Goal: Task Accomplishment & Management: Complete application form

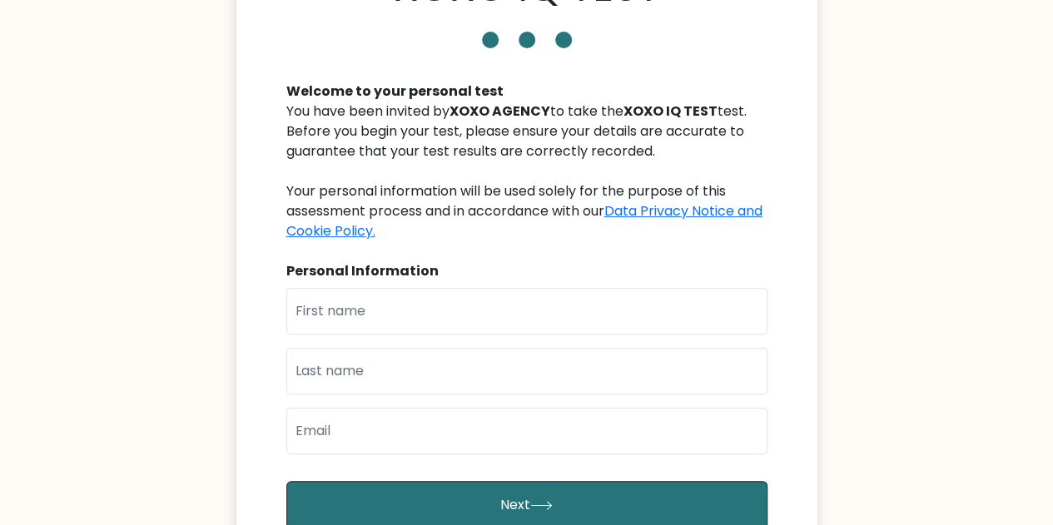
scroll to position [117, 0]
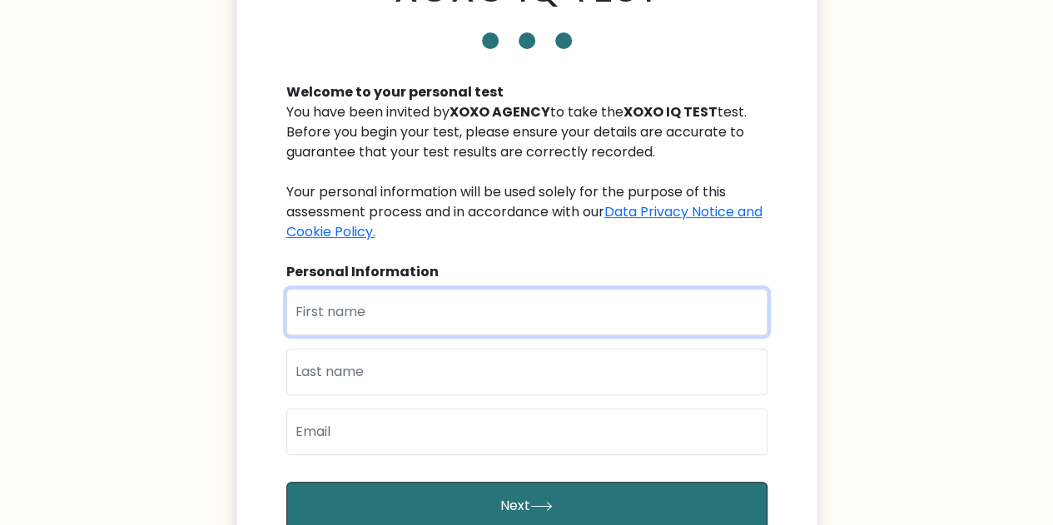
click at [487, 331] on input "text" at bounding box center [526, 312] width 481 height 47
type input "k"
type input "kcasxandra"
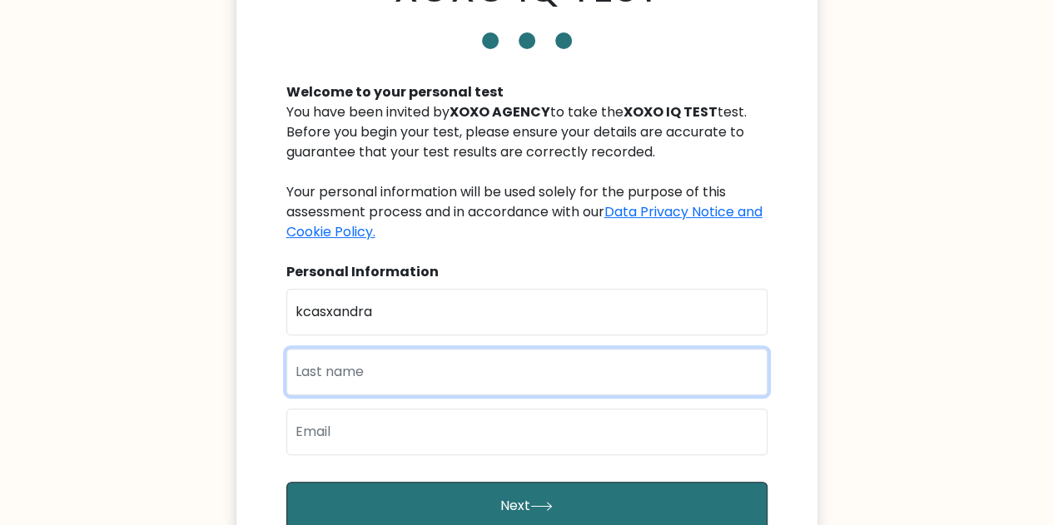
click at [424, 374] on input "text" at bounding box center [526, 372] width 481 height 47
type input "C"
type input "cabanelez"
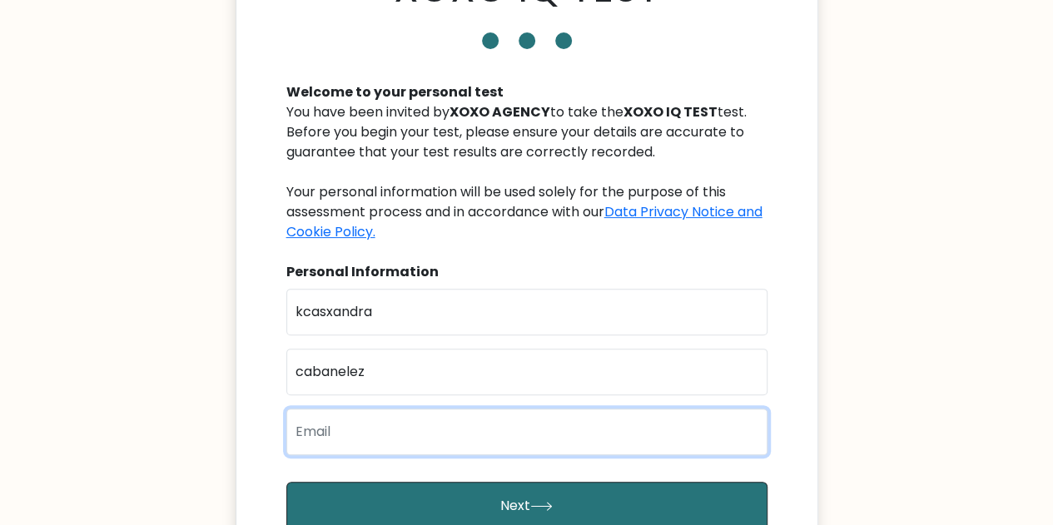
click at [364, 434] on input "email" at bounding box center [526, 432] width 481 height 47
type input "[EMAIL_ADDRESS][DOMAIN_NAME]"
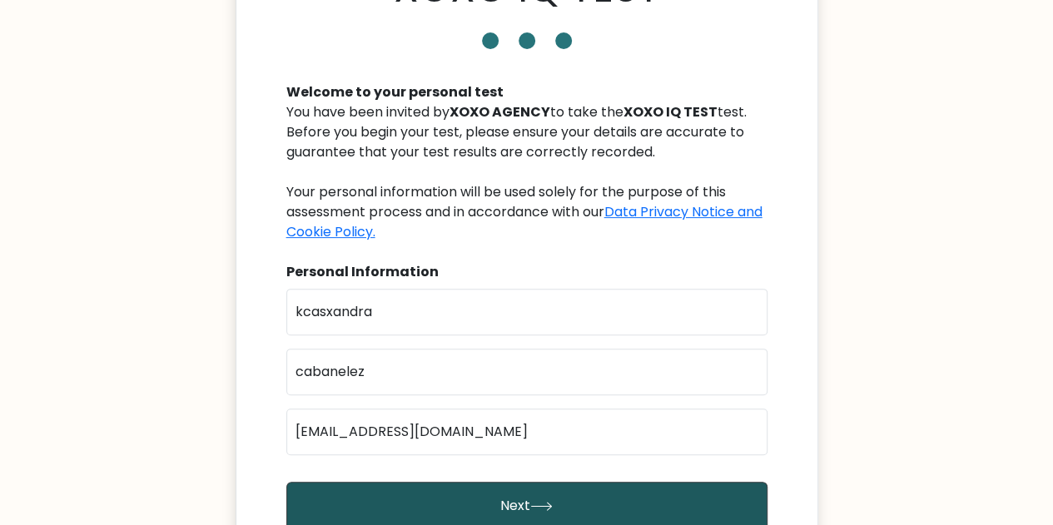
click at [436, 497] on button "Next" at bounding box center [526, 506] width 481 height 48
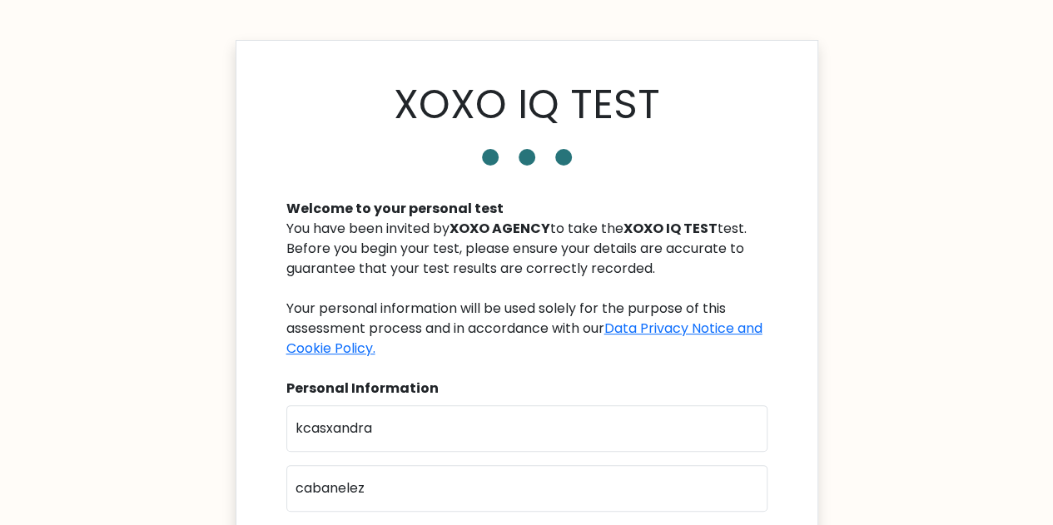
scroll to position [323, 0]
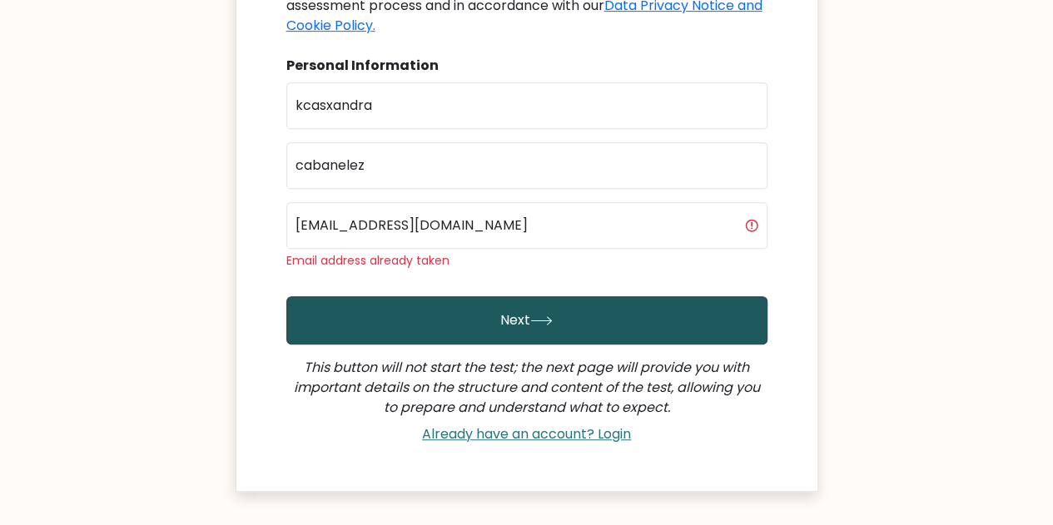
click at [544, 309] on button "Next" at bounding box center [526, 320] width 481 height 48
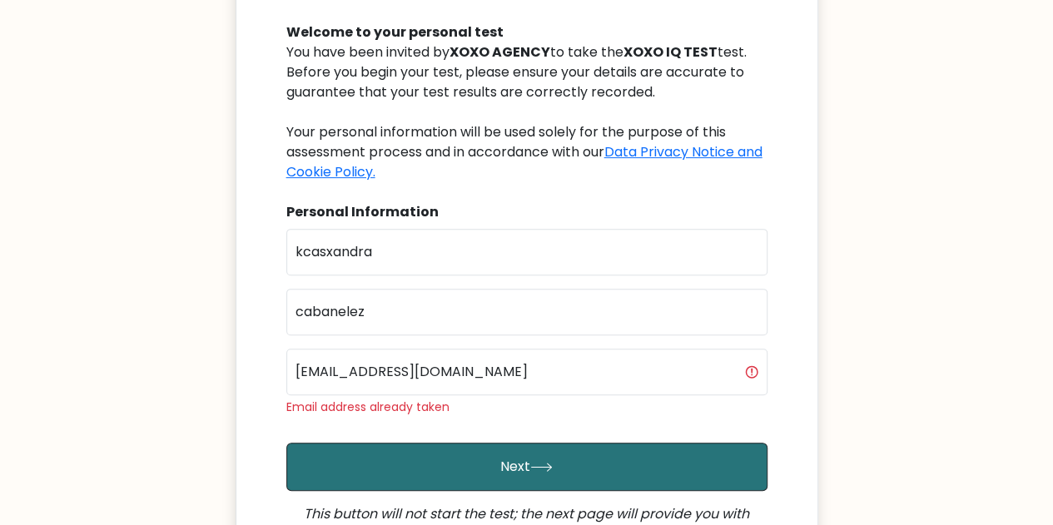
scroll to position [396, 0]
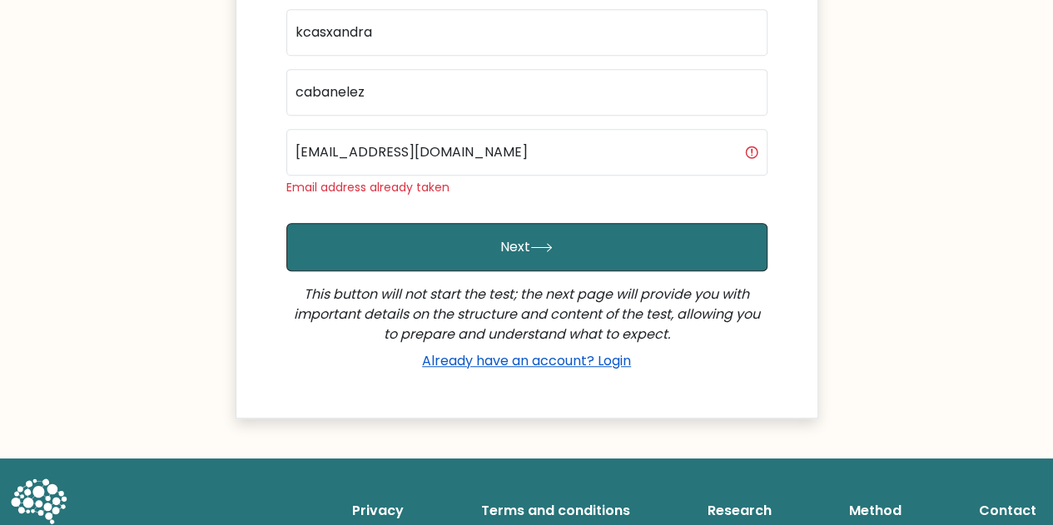
click at [553, 368] on link "Already have an account? Login" at bounding box center [526, 360] width 222 height 19
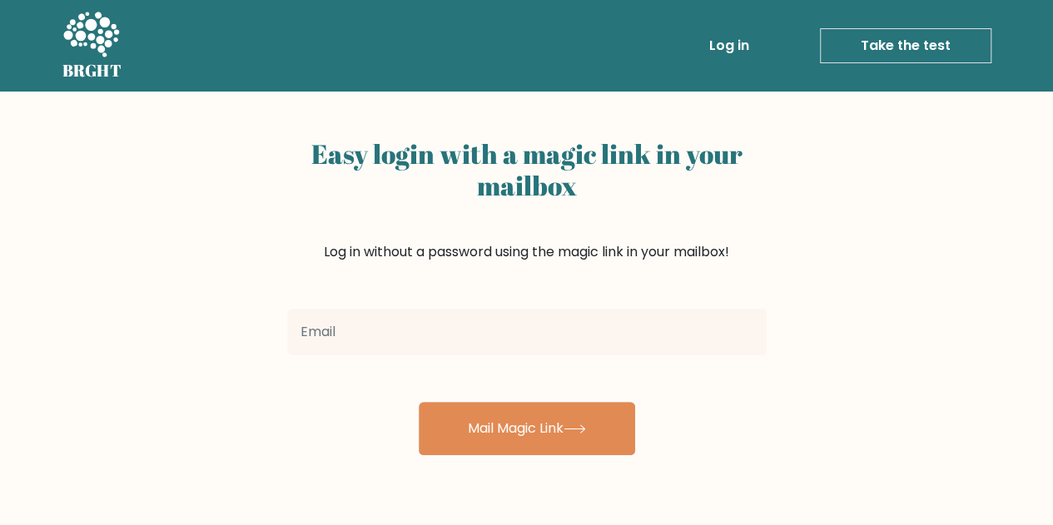
click at [469, 330] on input "email" at bounding box center [526, 332] width 479 height 47
type input "cabanelezaly8@gmail.com"
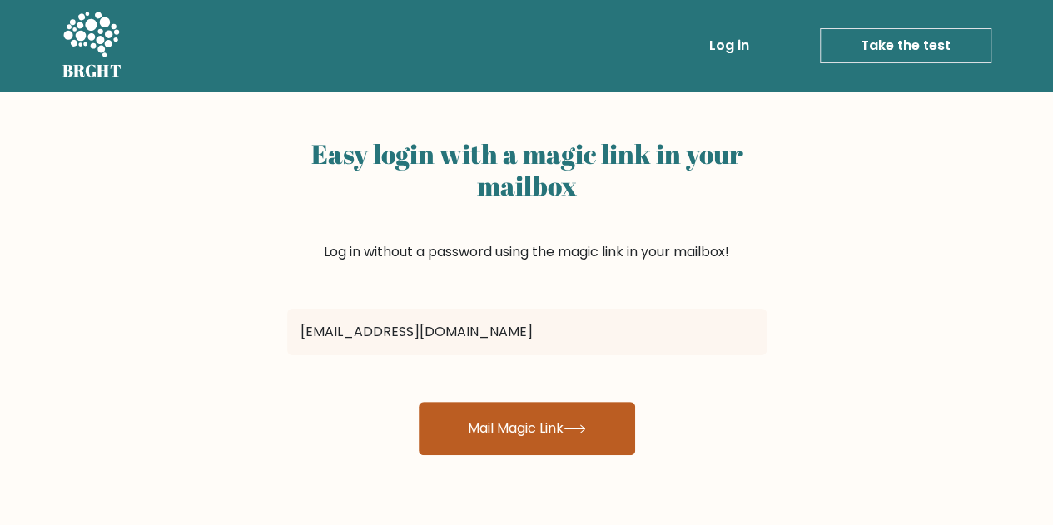
click at [548, 409] on button "Mail Magic Link" at bounding box center [527, 428] width 216 height 53
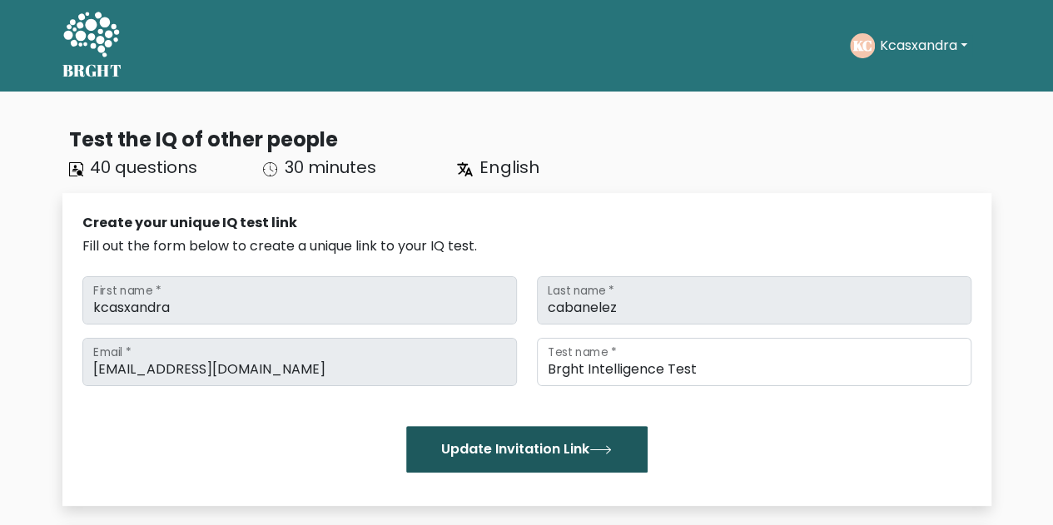
click at [632, 445] on button "Update Invitation Link" at bounding box center [526, 449] width 241 height 47
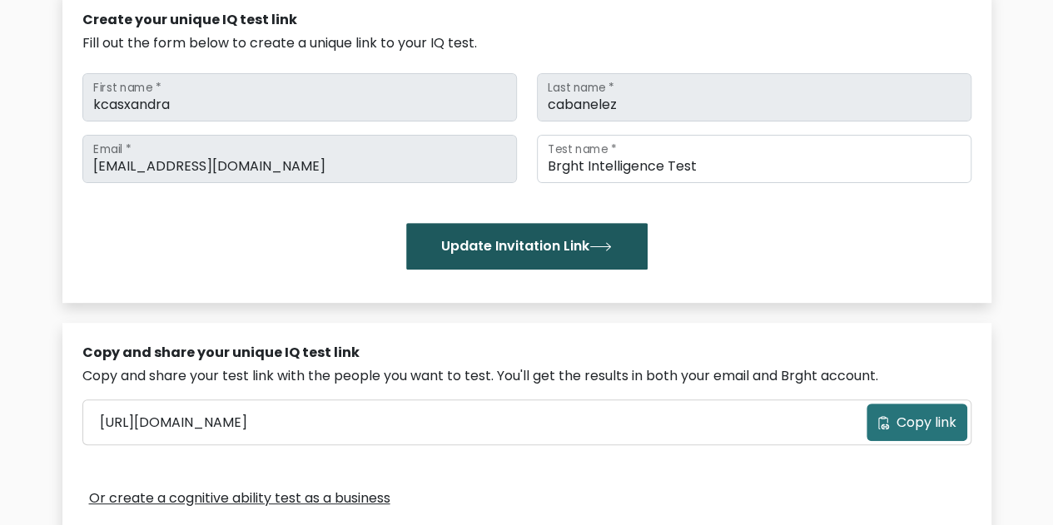
scroll to position [317, 0]
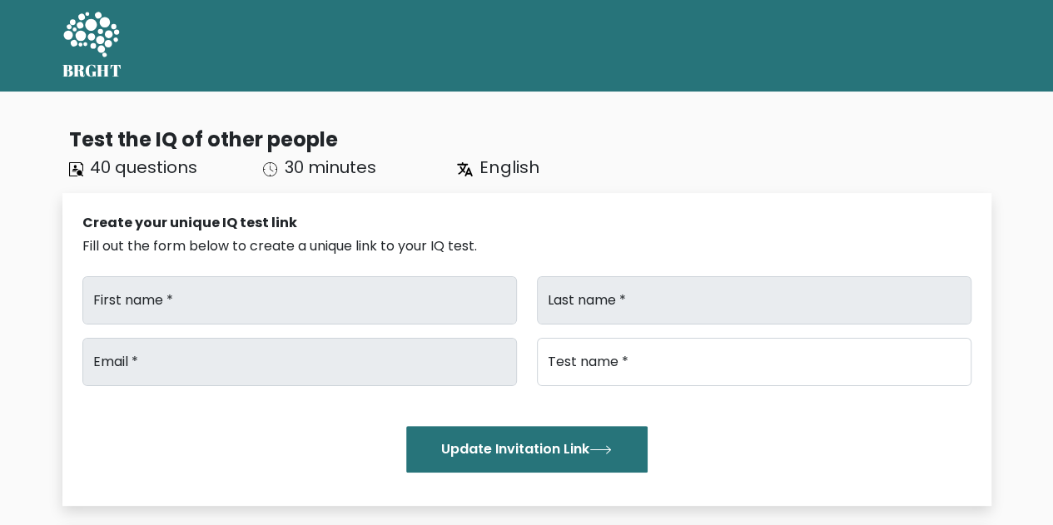
type input "kcasxandra"
type input "cabanelez"
type input "[EMAIL_ADDRESS][DOMAIN_NAME]"
type input "Brght Intelligence Test"
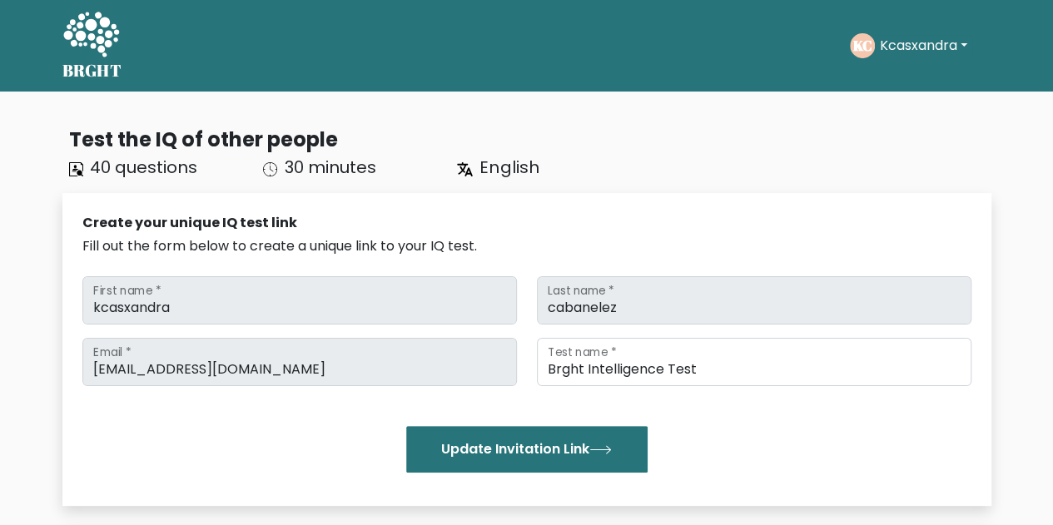
scroll to position [345, 0]
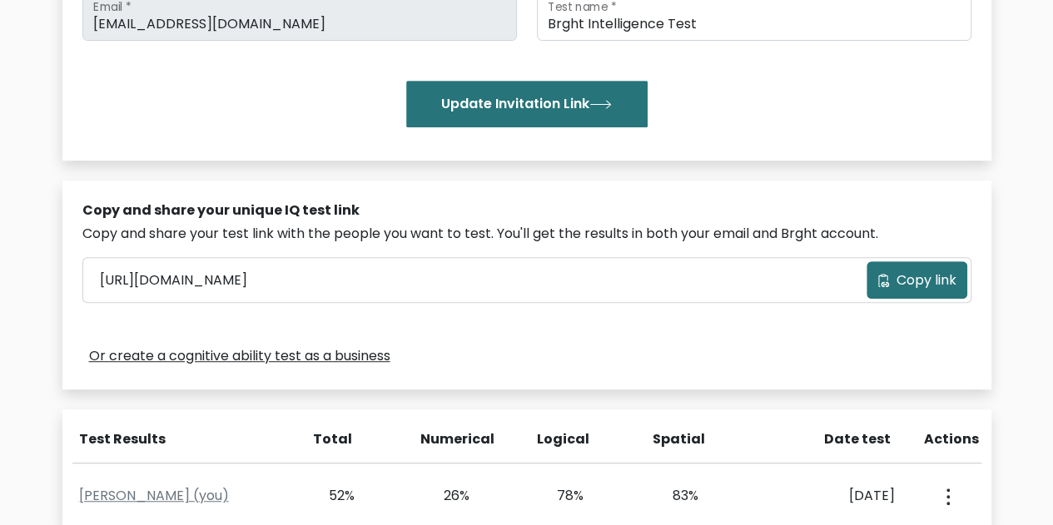
click at [901, 264] on button "Copy link" at bounding box center [916, 279] width 101 height 37
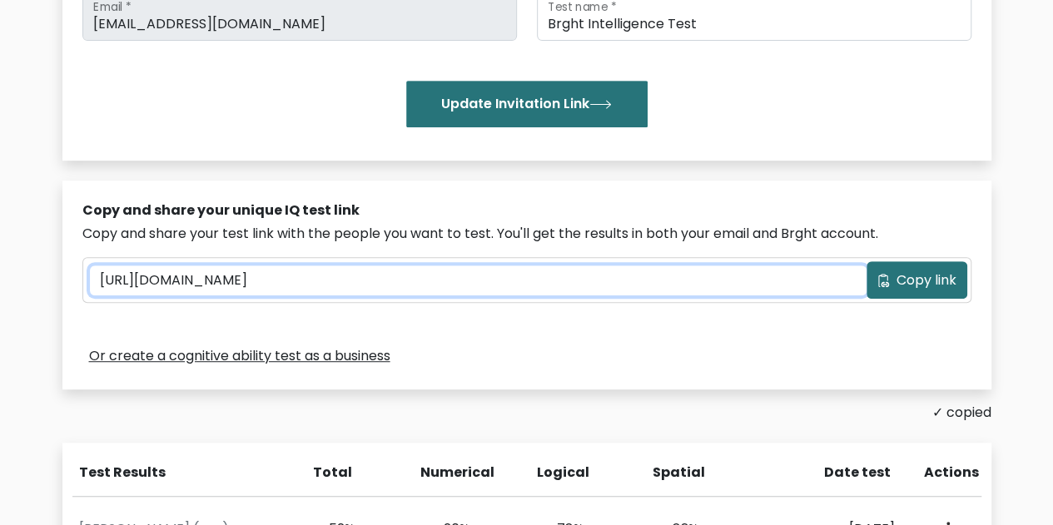
scroll to position [0, 0]
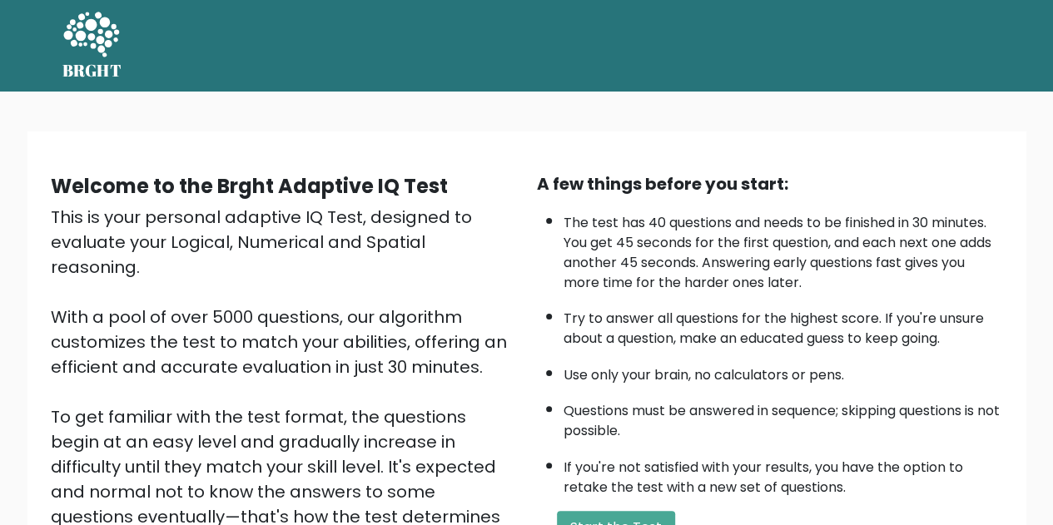
scroll to position [236, 0]
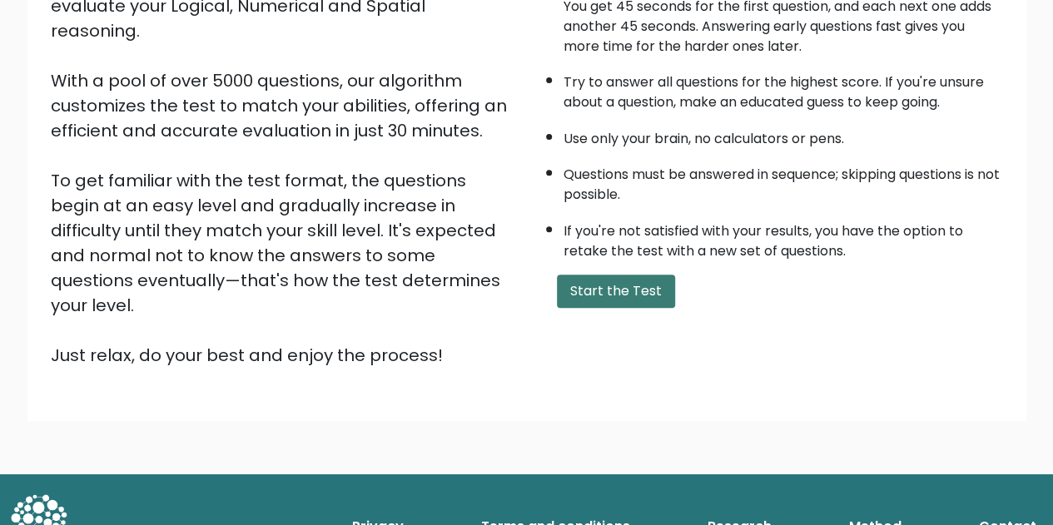
click at [628, 287] on button "Start the Test" at bounding box center [616, 291] width 118 height 33
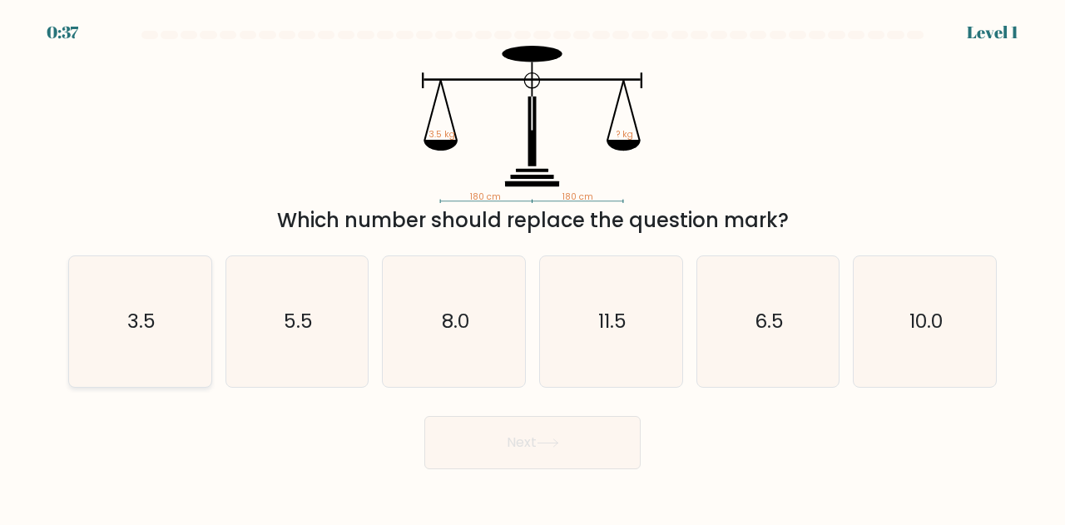
click at [199, 315] on icon "3.5" at bounding box center [140, 321] width 131 height 131
click at [533, 267] on input "a. 3.5" at bounding box center [533, 265] width 1 height 4
radio input "true"
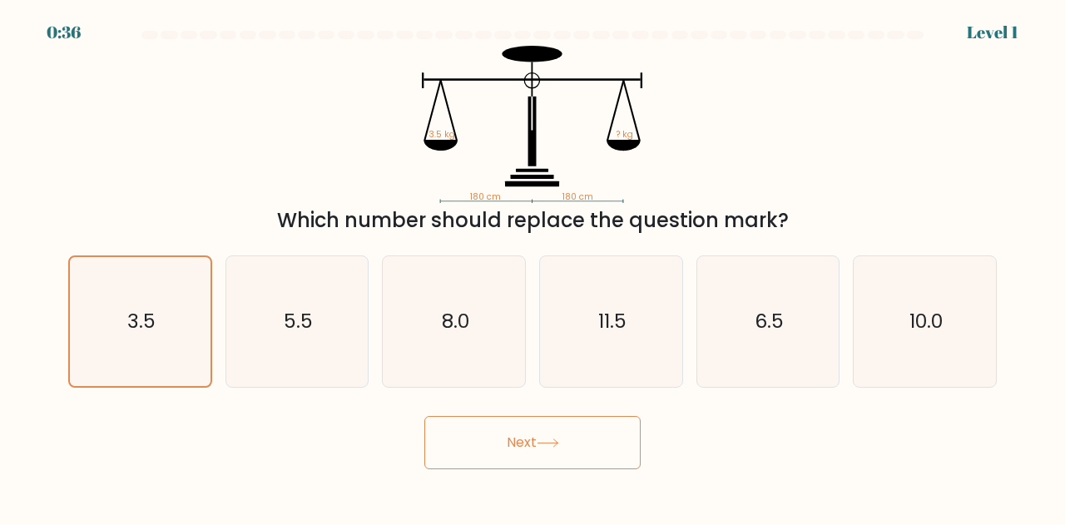
click at [518, 455] on button "Next" at bounding box center [532, 442] width 216 height 53
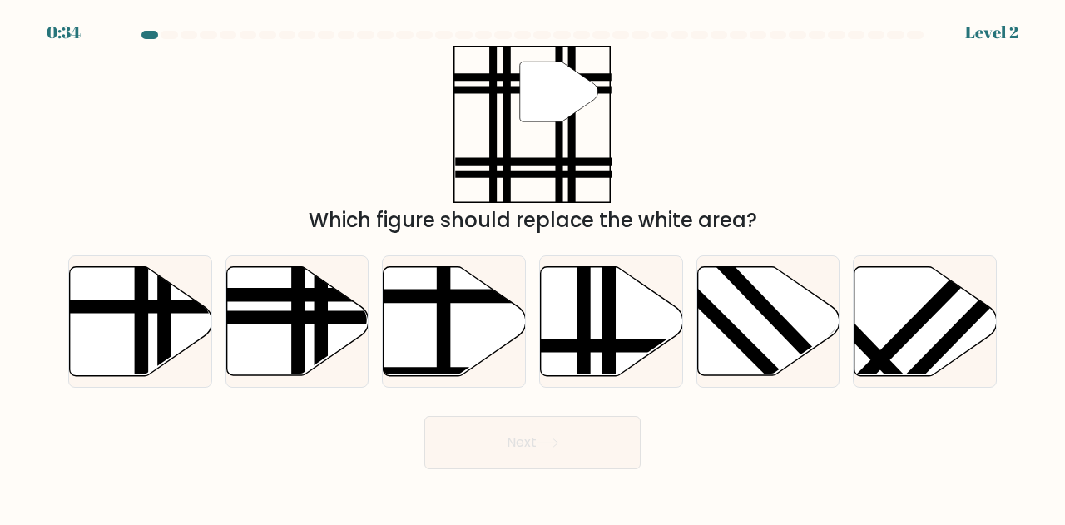
click at [518, 455] on button "Next" at bounding box center [532, 442] width 216 height 53
click at [338, 310] on icon at bounding box center [297, 321] width 142 height 109
click at [533, 267] on input "b." at bounding box center [533, 265] width 1 height 4
radio input "true"
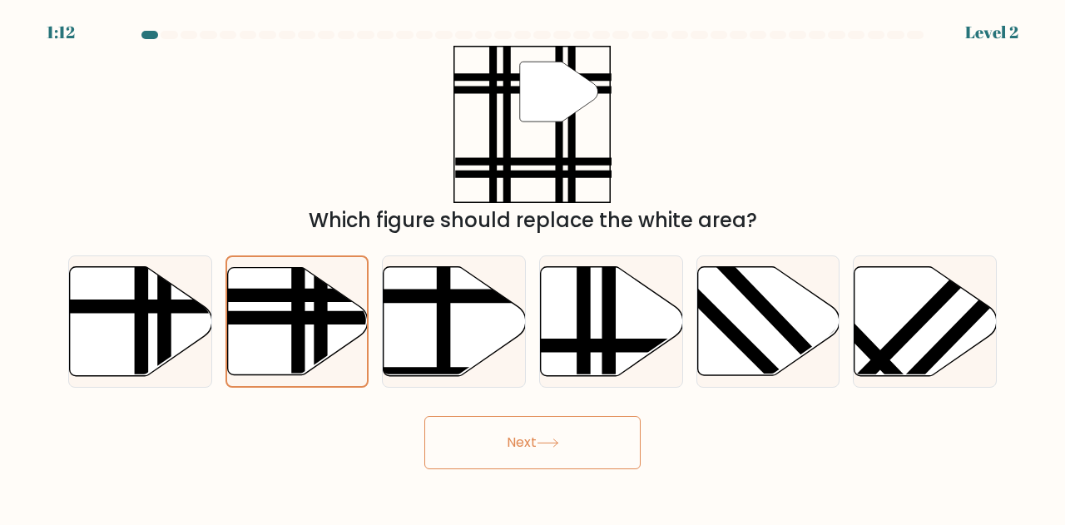
click at [612, 450] on button "Next" at bounding box center [532, 442] width 216 height 53
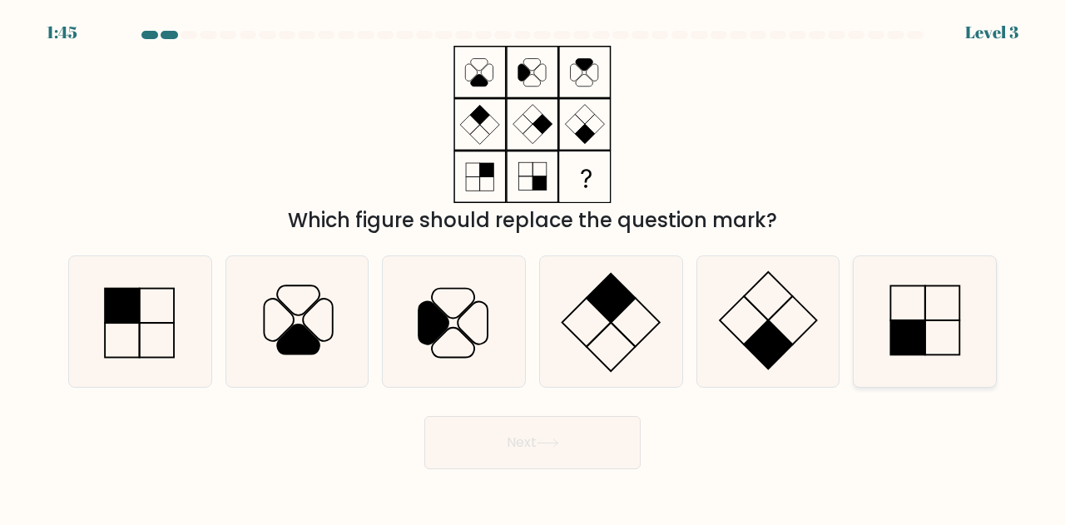
click at [931, 325] on icon at bounding box center [925, 321] width 131 height 131
click at [533, 267] on input "f." at bounding box center [533, 265] width 1 height 4
radio input "true"
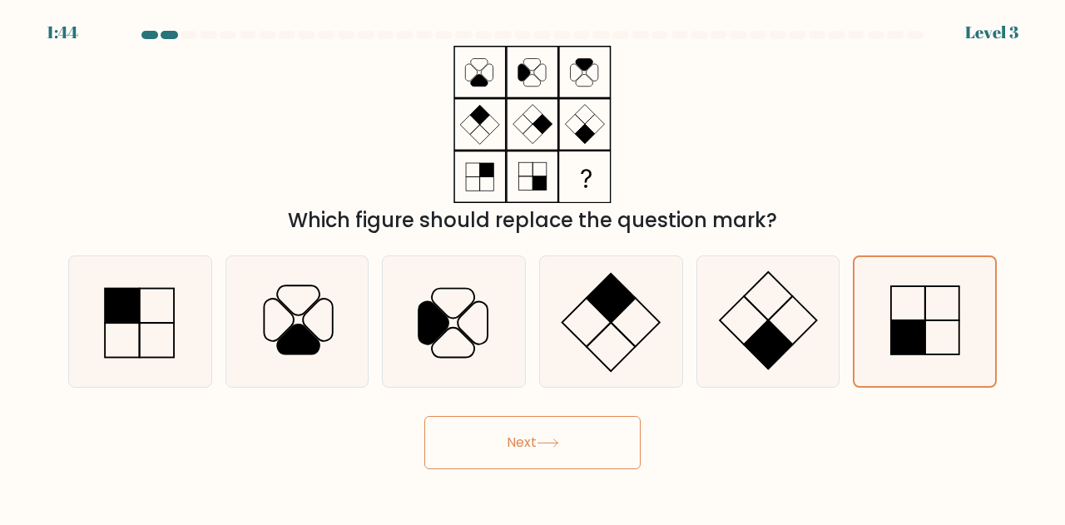
click at [503, 452] on button "Next" at bounding box center [532, 442] width 216 height 53
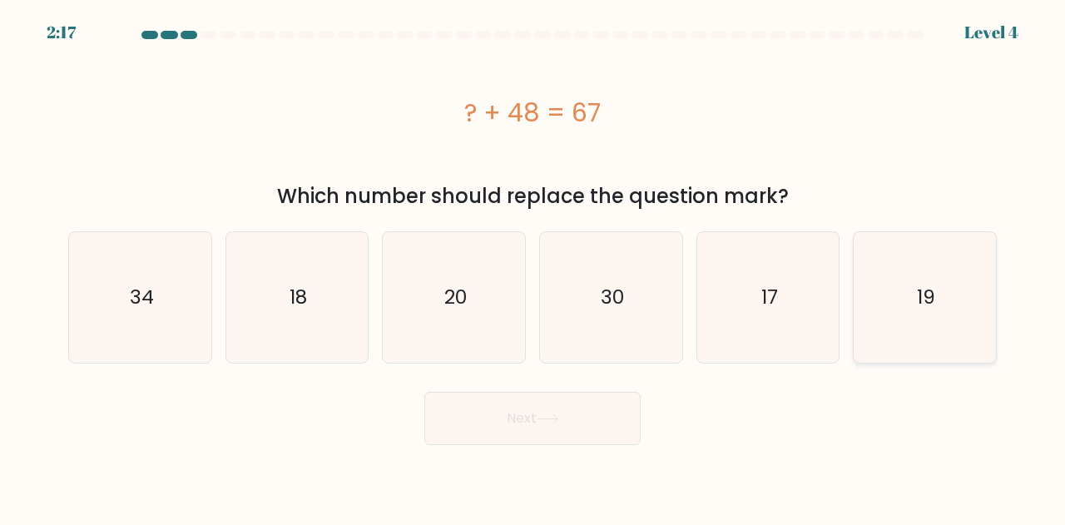
click at [879, 312] on icon "19" at bounding box center [925, 297] width 131 height 131
click at [533, 267] on input "f. 19" at bounding box center [533, 265] width 1 height 4
radio input "true"
click at [534, 411] on button "Next" at bounding box center [532, 418] width 216 height 53
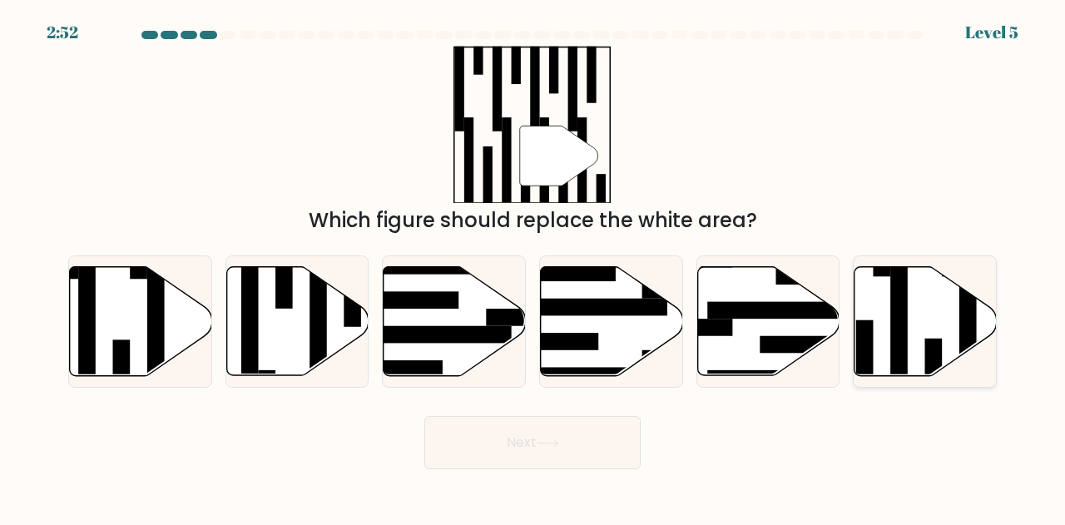
click at [952, 315] on icon at bounding box center [926, 321] width 142 height 109
click at [533, 267] on input "f." at bounding box center [533, 265] width 1 height 4
radio input "true"
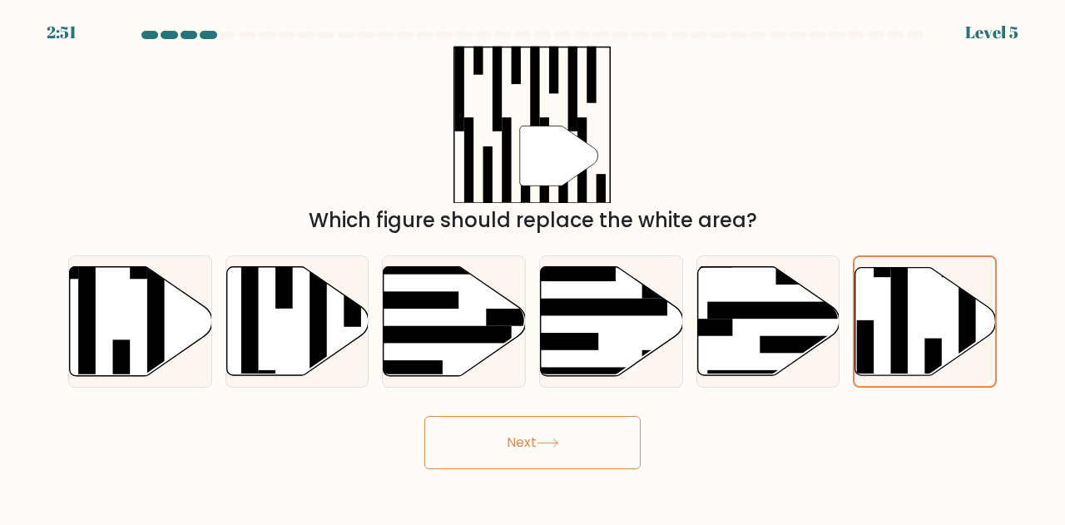
click at [554, 441] on icon at bounding box center [548, 443] width 22 height 9
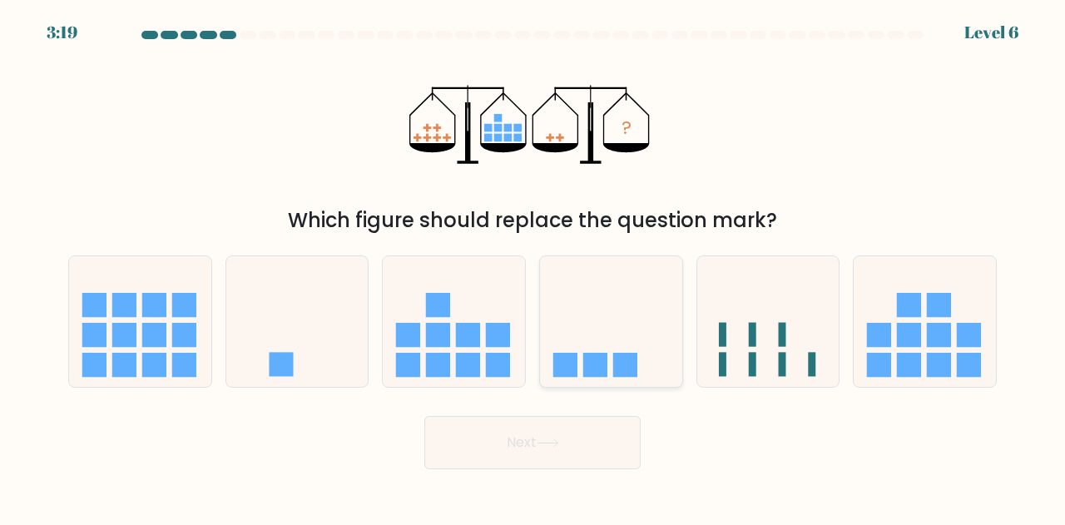
click at [554, 309] on icon at bounding box center [611, 321] width 142 height 117
click at [533, 267] on input "d." at bounding box center [533, 265] width 1 height 4
radio input "true"
click at [518, 472] on body "3:17 Level 6" at bounding box center [532, 262] width 1065 height 525
click at [510, 444] on button "Next" at bounding box center [532, 442] width 216 height 53
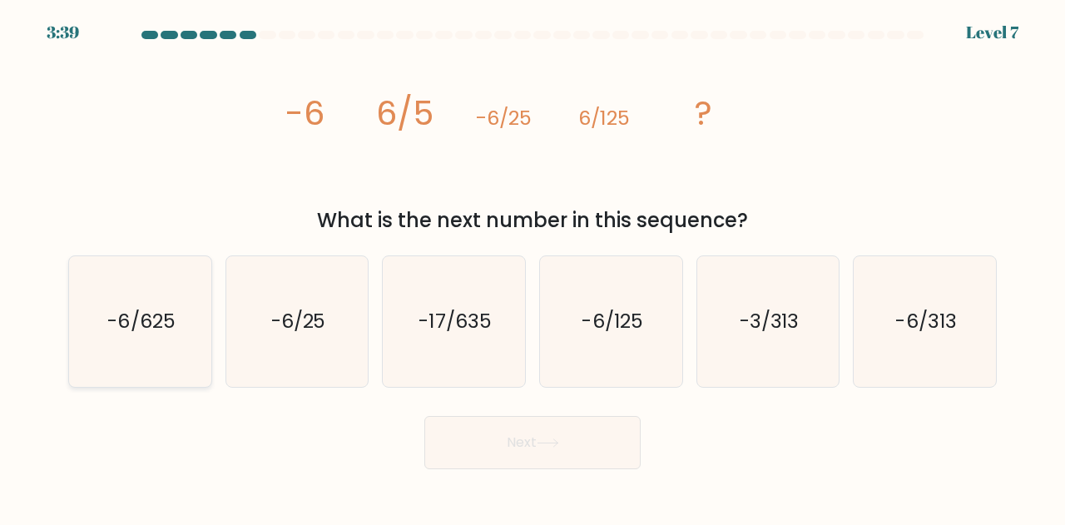
click at [113, 345] on icon "-6/625" at bounding box center [140, 321] width 131 height 131
click at [533, 267] on input "a. -6/625" at bounding box center [533, 265] width 1 height 4
radio input "true"
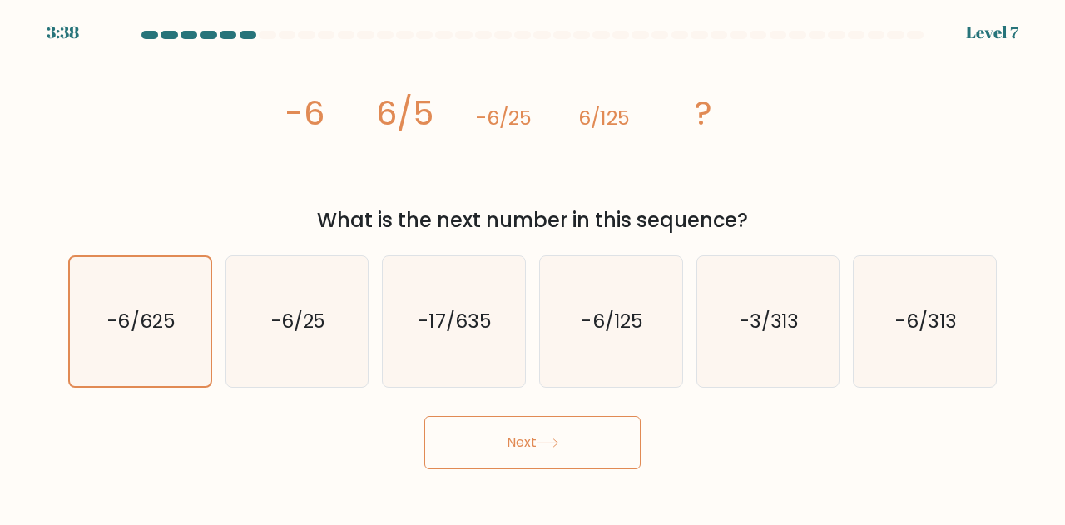
click at [569, 443] on button "Next" at bounding box center [532, 442] width 216 height 53
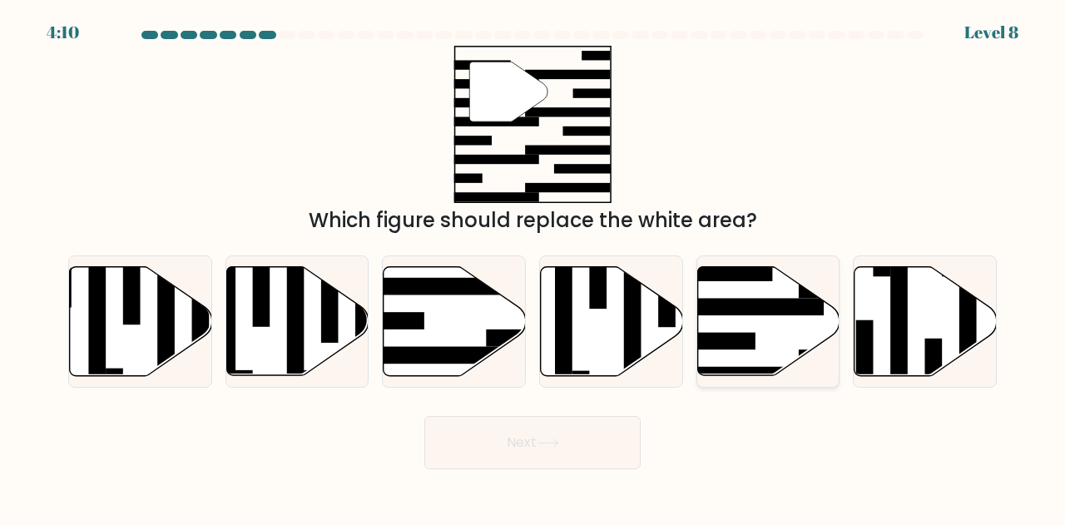
click at [736, 370] on rect at bounding box center [747, 375] width 155 height 17
click at [533, 267] on input "e." at bounding box center [533, 265] width 1 height 4
radio input "true"
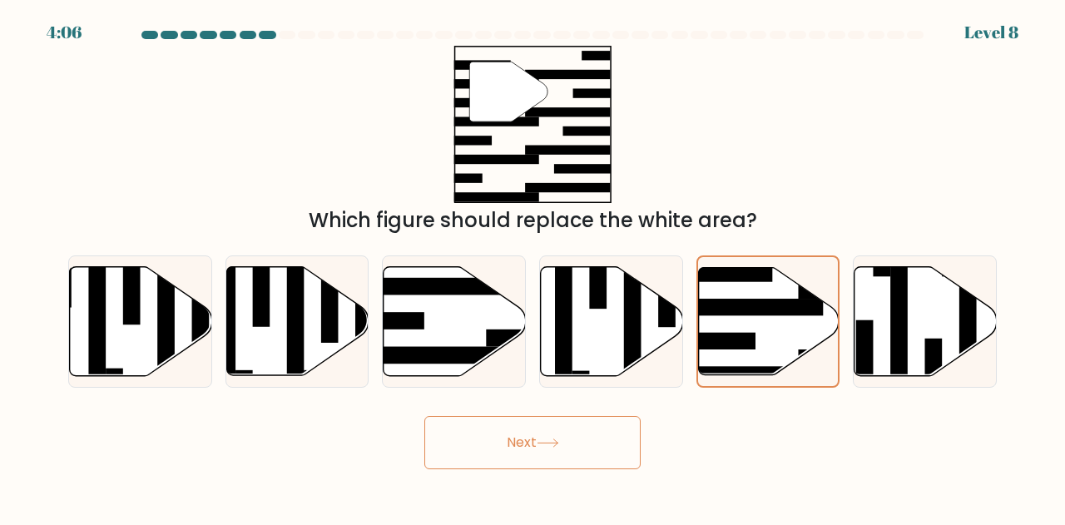
click at [595, 434] on button "Next" at bounding box center [532, 442] width 216 height 53
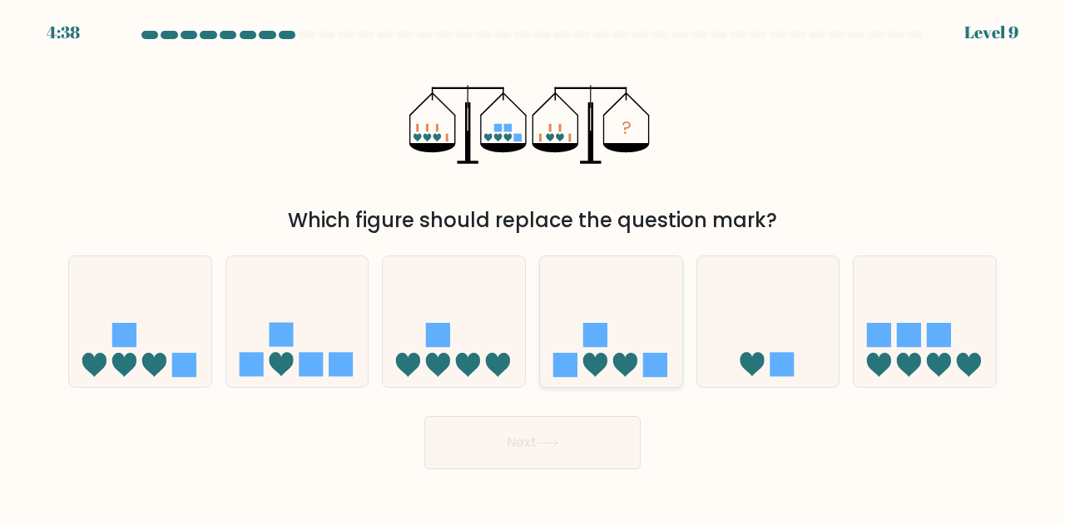
click at [592, 346] on rect at bounding box center [595, 335] width 24 height 24
click at [533, 267] on input "d." at bounding box center [533, 265] width 1 height 4
radio input "true"
click at [569, 462] on button "Next" at bounding box center [532, 442] width 216 height 53
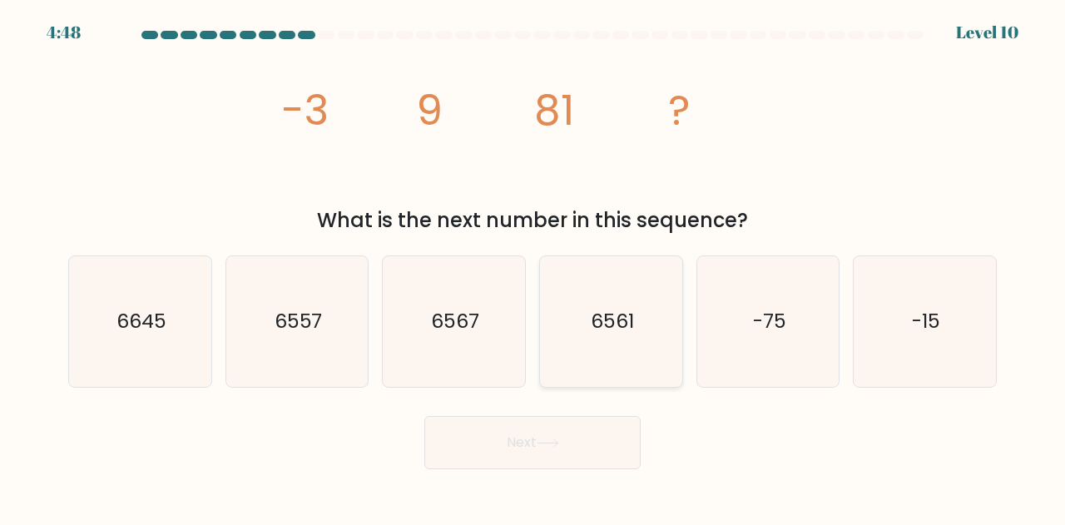
click at [645, 354] on icon "6561" at bounding box center [611, 321] width 131 height 131
click at [533, 267] on input "d. 6561" at bounding box center [533, 265] width 1 height 4
radio input "true"
click at [579, 439] on button "Next" at bounding box center [532, 442] width 216 height 53
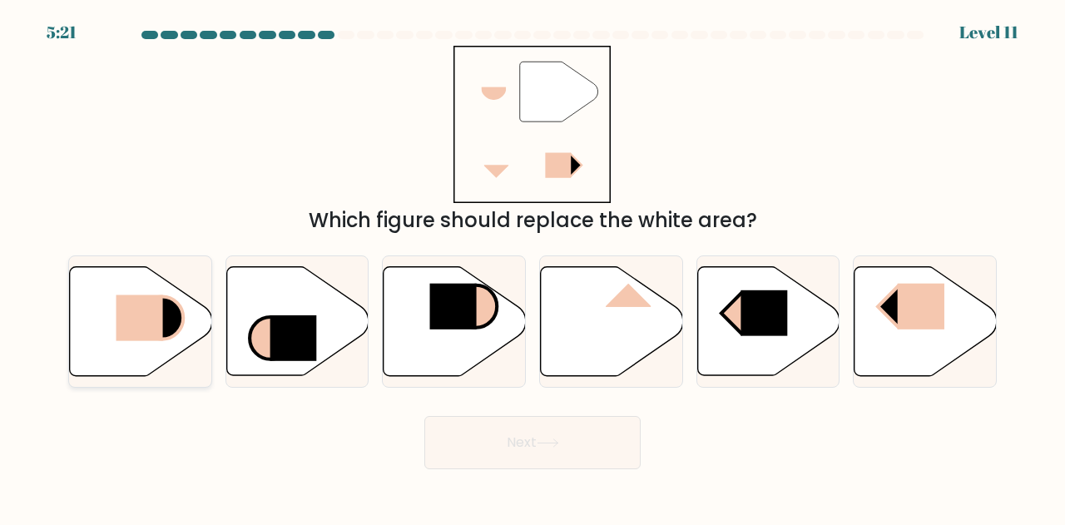
click at [126, 310] on rect at bounding box center [139, 318] width 47 height 46
click at [533, 267] on input "a." at bounding box center [533, 265] width 1 height 4
radio input "true"
click at [546, 454] on button "Next" at bounding box center [532, 442] width 216 height 53
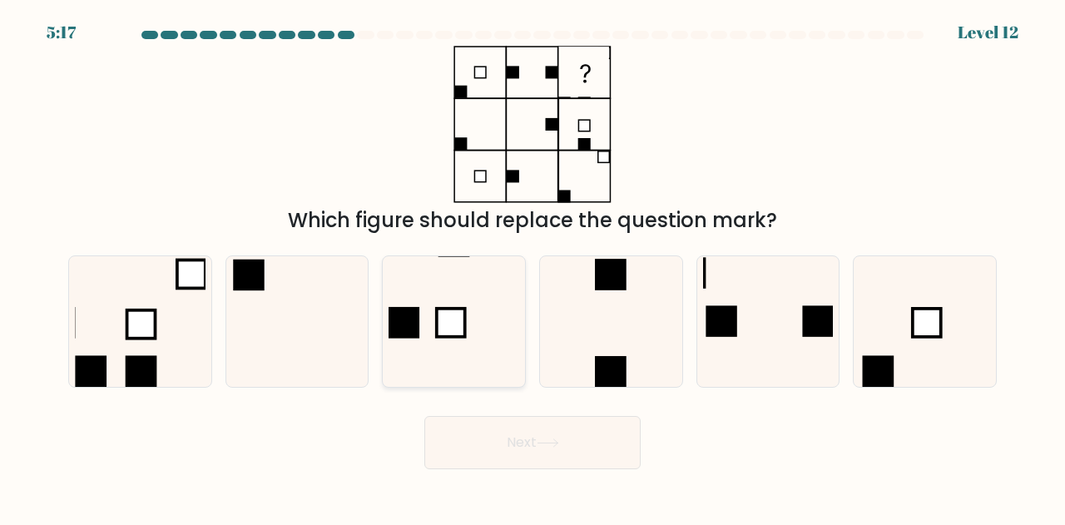
drag, startPoint x: 711, startPoint y: 253, endPoint x: 501, endPoint y: 307, distance: 216.6
click at [501, 307] on div "a. b. c." at bounding box center [533, 315] width 942 height 146
click at [959, 344] on icon at bounding box center [925, 321] width 131 height 131
click at [533, 267] on input "f." at bounding box center [533, 265] width 1 height 4
radio input "true"
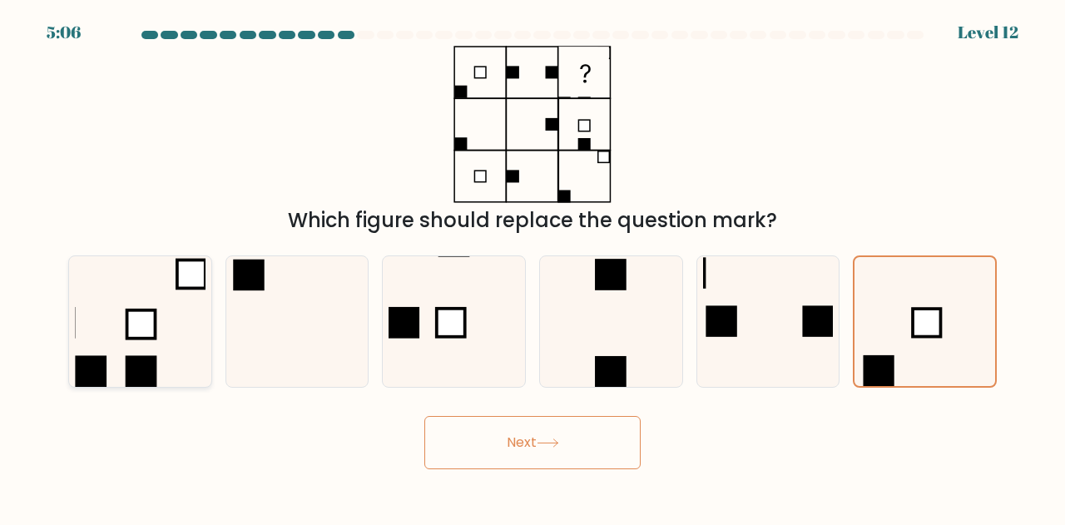
click at [163, 311] on icon at bounding box center [140, 321] width 131 height 131
click at [533, 267] on input "a." at bounding box center [533, 265] width 1 height 4
radio input "true"
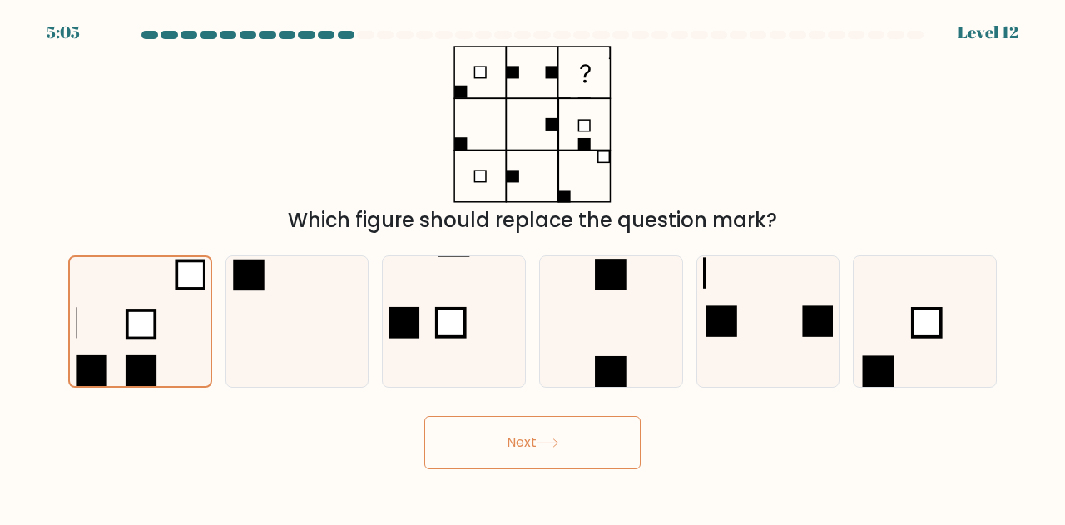
click at [611, 459] on button "Next" at bounding box center [532, 442] width 216 height 53
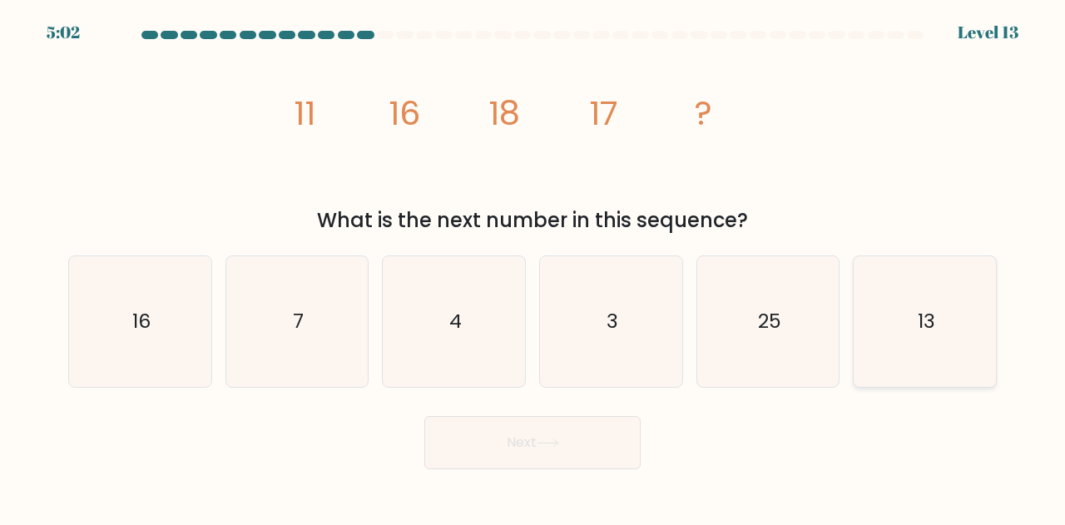
click at [935, 345] on icon "13" at bounding box center [925, 321] width 131 height 131
click at [533, 267] on input "f. 13" at bounding box center [533, 265] width 1 height 4
radio input "true"
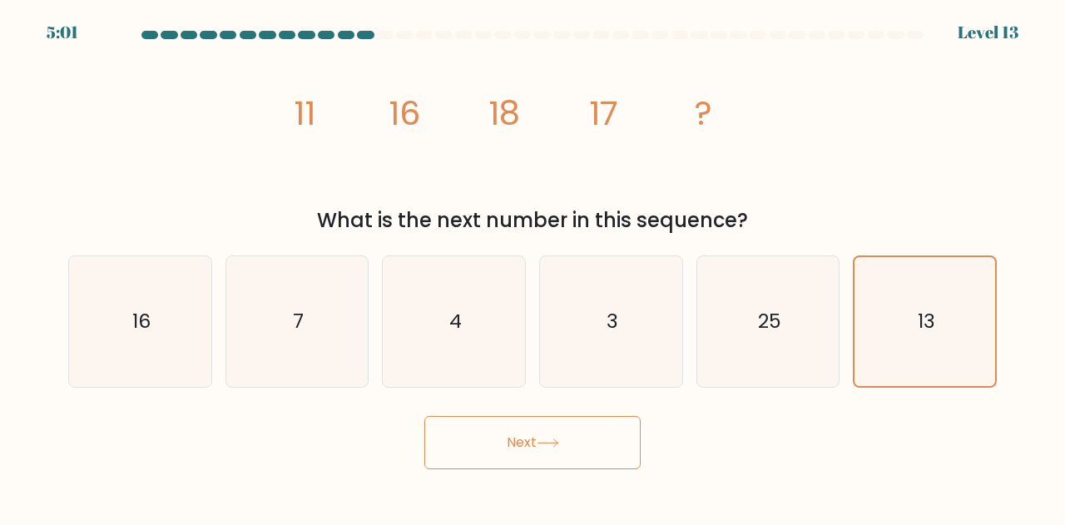
click at [576, 444] on button "Next" at bounding box center [532, 442] width 216 height 53
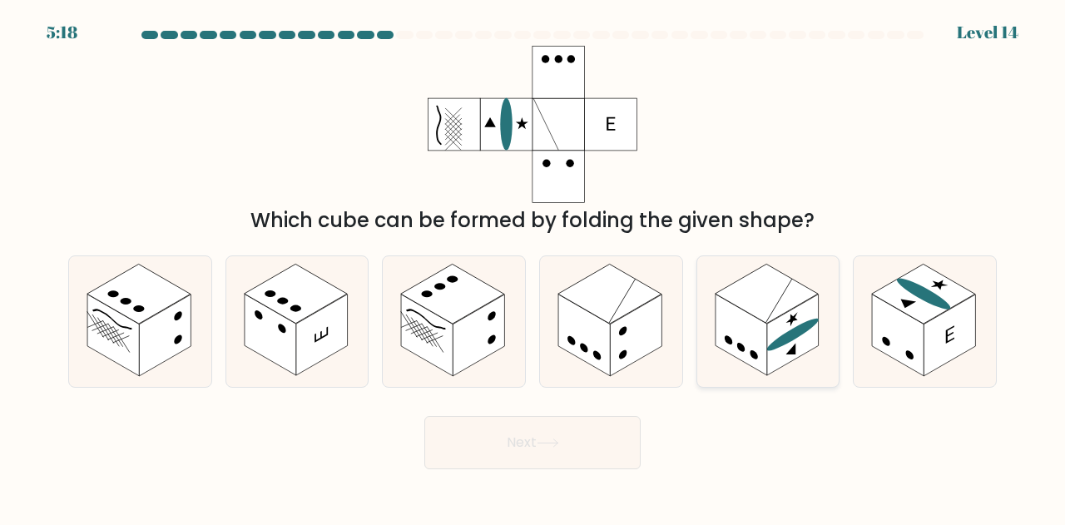
click at [779, 305] on rect at bounding box center [766, 295] width 103 height 60
click at [533, 267] on input "e." at bounding box center [533, 265] width 1 height 4
radio input "true"
click at [541, 445] on icon at bounding box center [548, 443] width 22 height 9
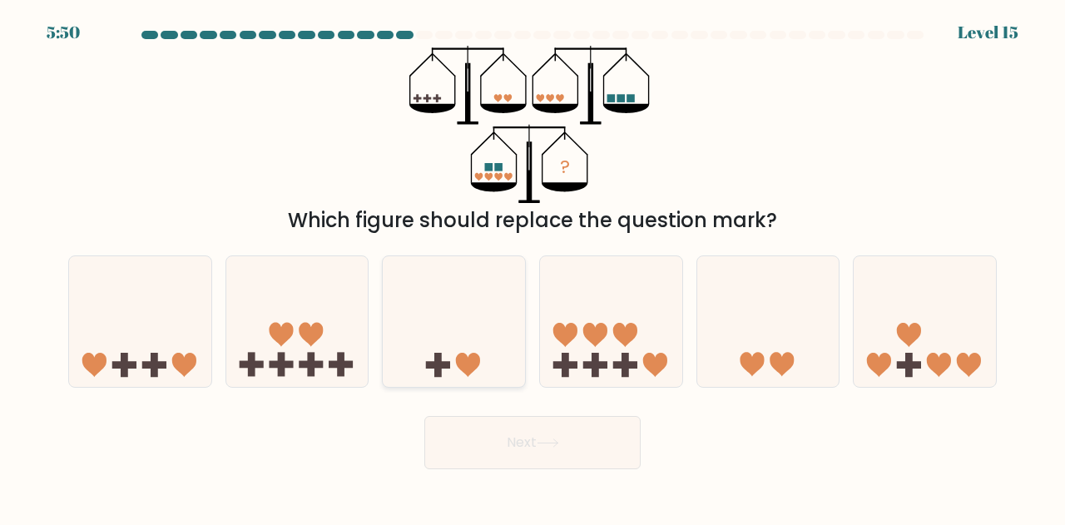
click at [477, 350] on icon at bounding box center [454, 321] width 142 height 117
click at [533, 267] on input "c." at bounding box center [533, 265] width 1 height 4
radio input "true"
click at [141, 310] on icon at bounding box center [140, 321] width 142 height 117
click at [533, 267] on input "a." at bounding box center [533, 265] width 1 height 4
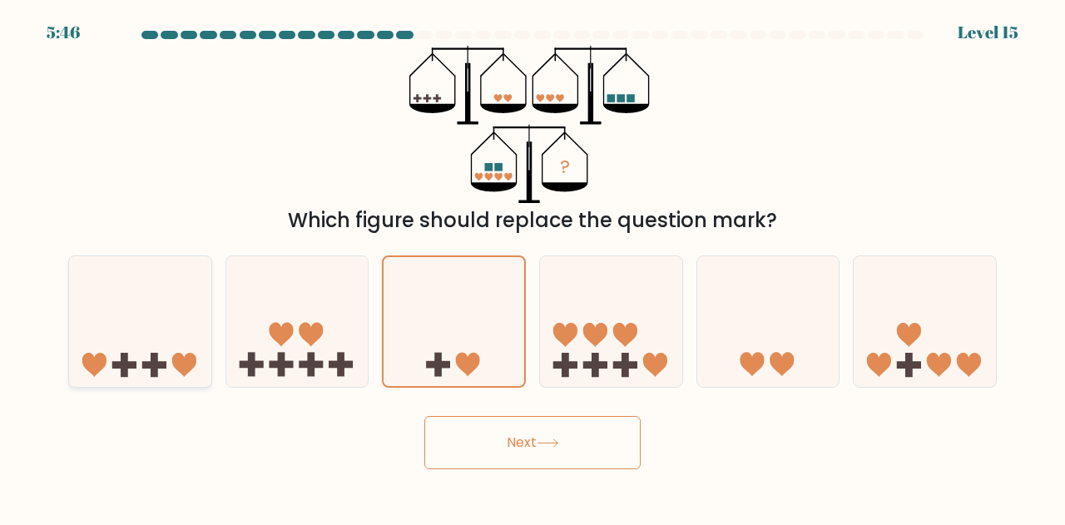
radio input "true"
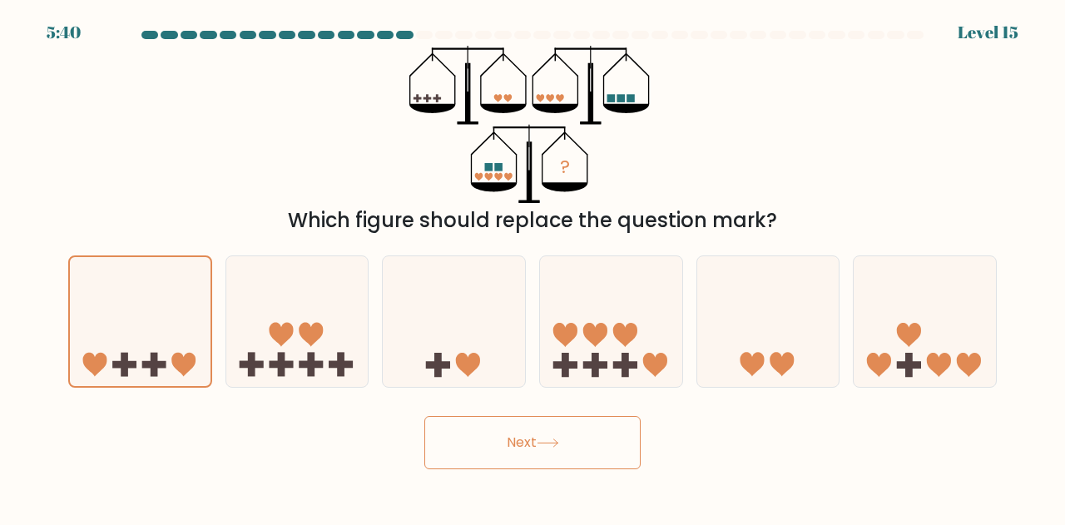
click at [560, 435] on button "Next" at bounding box center [532, 442] width 216 height 53
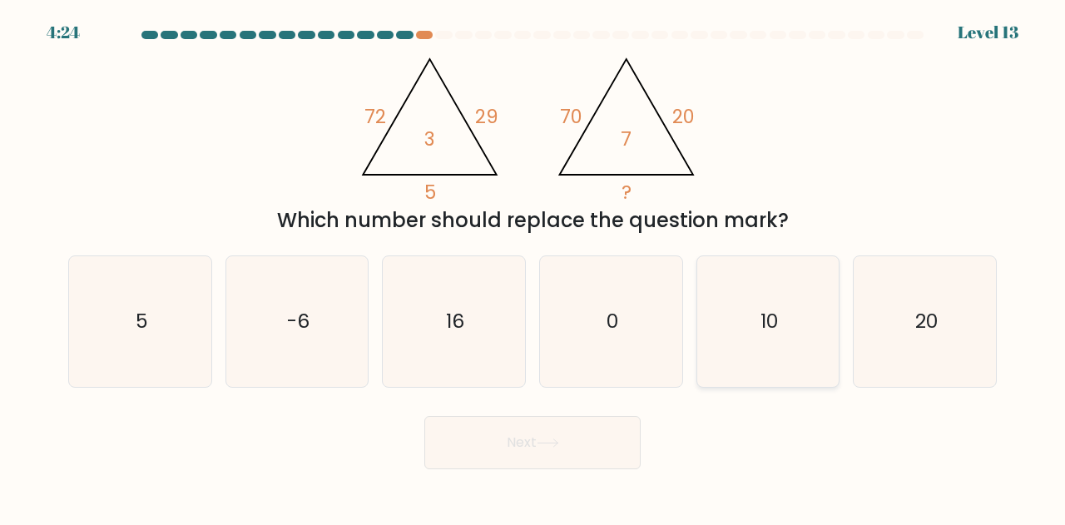
click at [769, 324] on text "10" at bounding box center [769, 321] width 17 height 27
click at [533, 267] on input "e. 10" at bounding box center [533, 265] width 1 height 4
radio input "true"
click at [541, 461] on button "Next" at bounding box center [532, 442] width 216 height 53
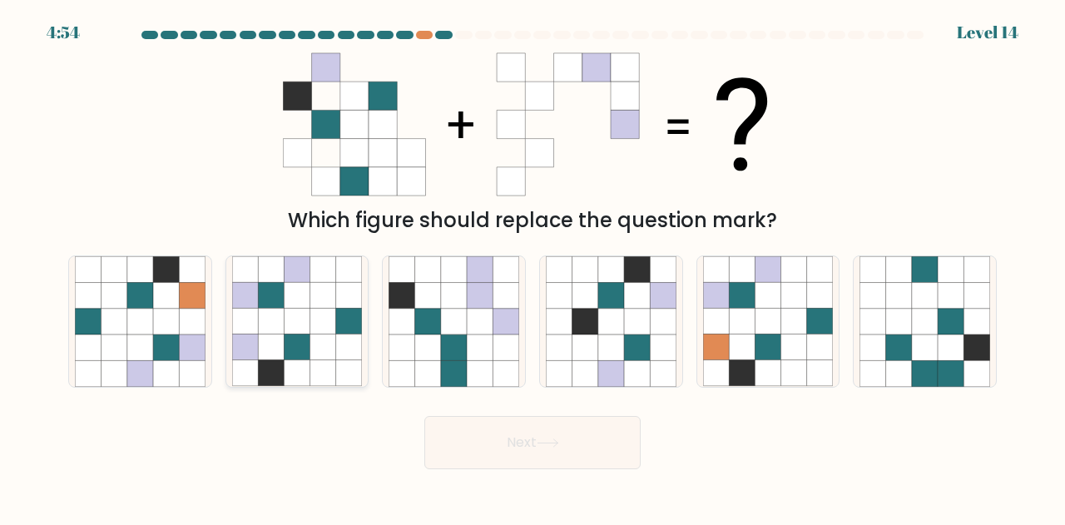
click at [290, 331] on icon at bounding box center [297, 322] width 26 height 26
click at [533, 267] on input "b." at bounding box center [533, 265] width 1 height 4
radio input "true"
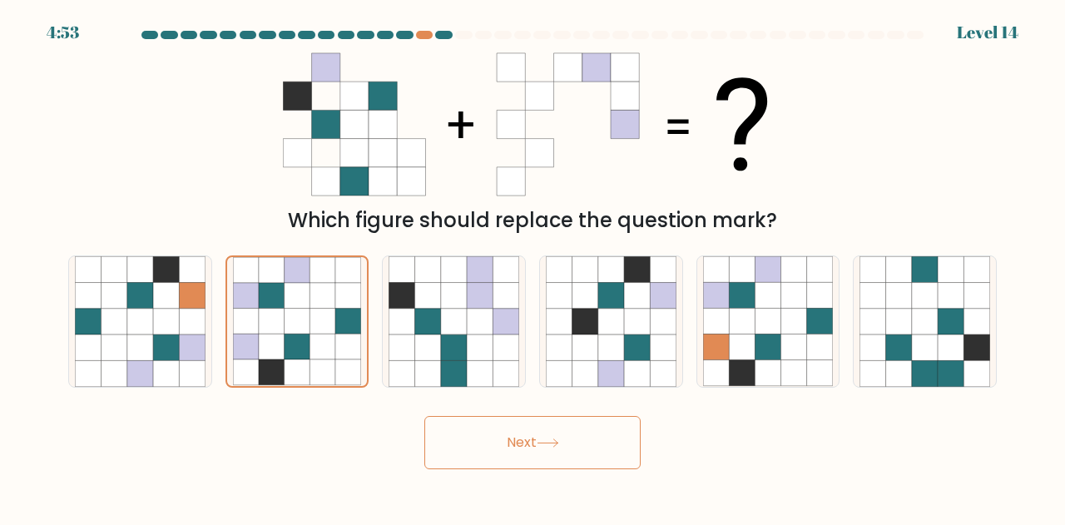
click at [555, 435] on button "Next" at bounding box center [532, 442] width 216 height 53
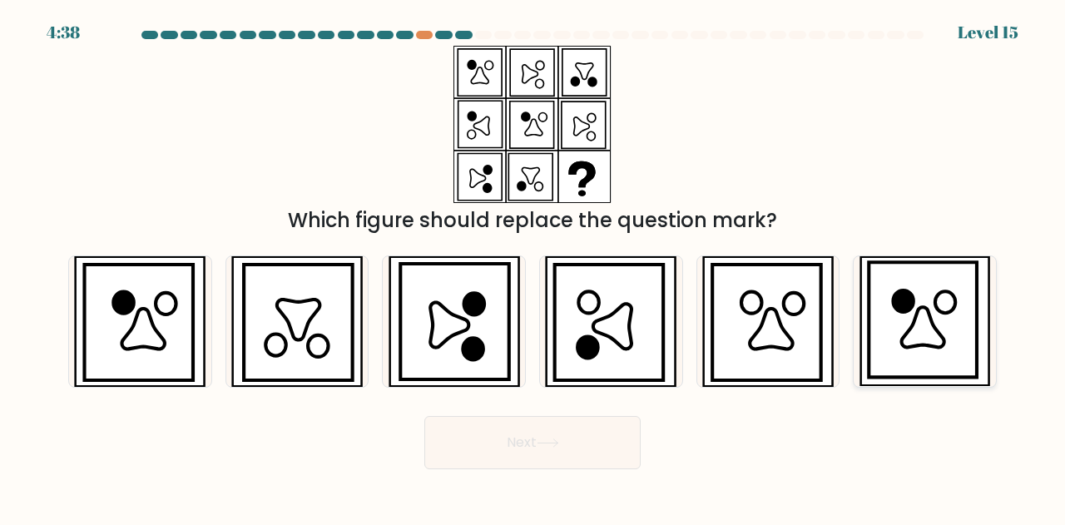
click at [935, 328] on icon at bounding box center [923, 328] width 42 height 40
click at [533, 267] on input "f." at bounding box center [533, 265] width 1 height 4
radio input "true"
click at [586, 427] on button "Next" at bounding box center [532, 442] width 216 height 53
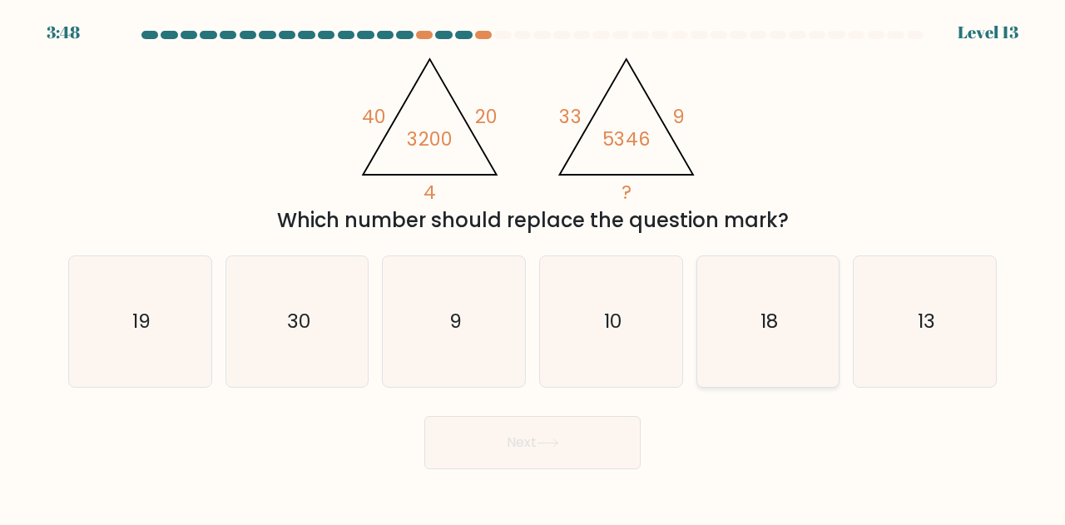
click at [782, 313] on icon "18" at bounding box center [768, 321] width 131 height 131
click at [533, 267] on input "e. 18" at bounding box center [533, 265] width 1 height 4
radio input "true"
click at [548, 441] on icon at bounding box center [548, 443] width 22 height 9
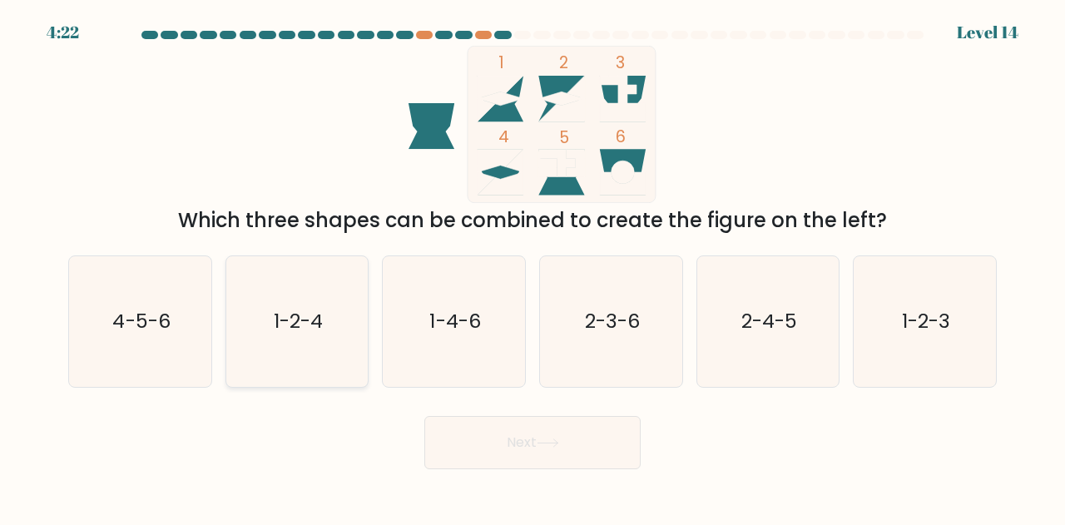
click at [246, 353] on icon "1-2-4" at bounding box center [297, 321] width 131 height 131
click at [533, 267] on input "b. 1-2-4" at bounding box center [533, 265] width 1 height 4
radio input "true"
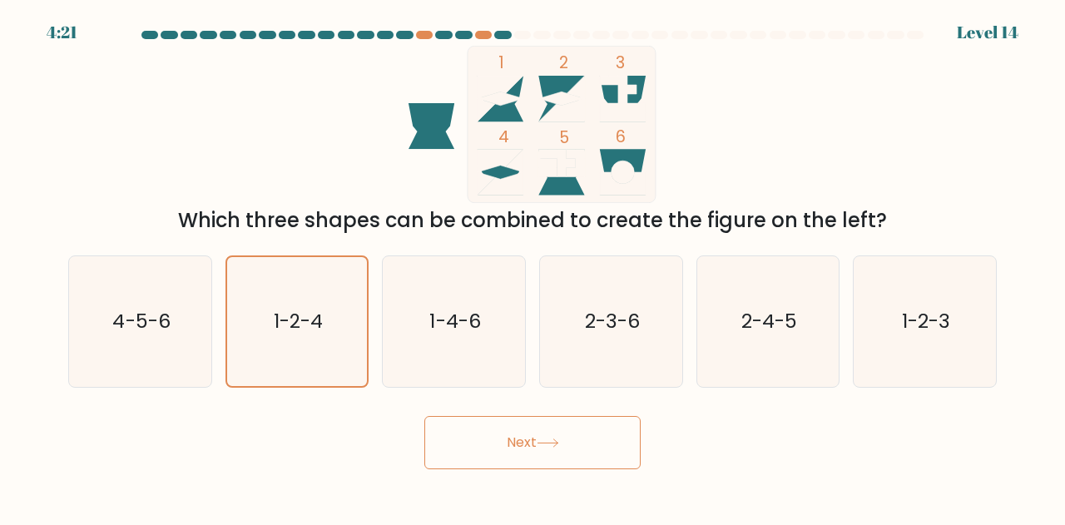
click at [531, 442] on button "Next" at bounding box center [532, 442] width 216 height 53
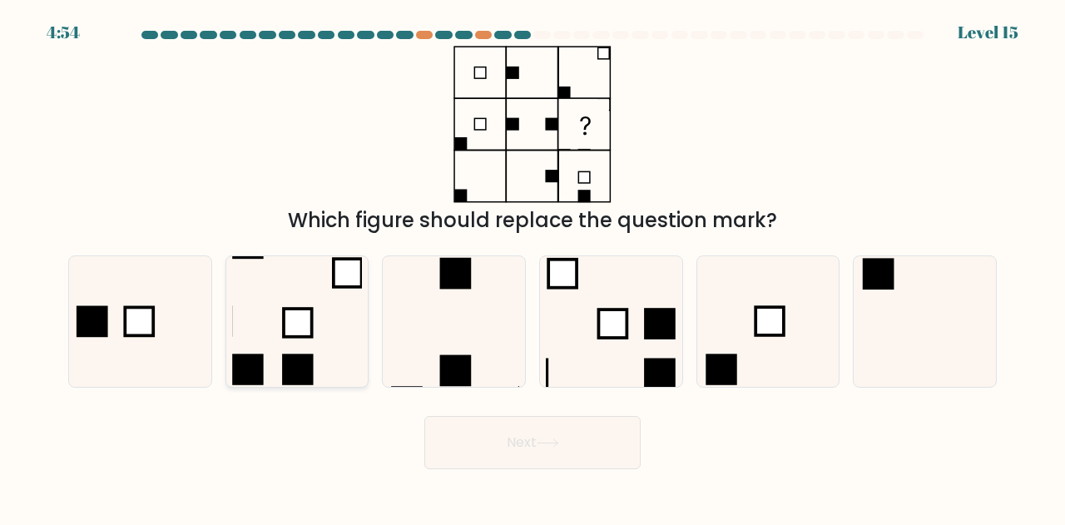
click at [257, 314] on icon at bounding box center [297, 321] width 131 height 131
click at [533, 267] on input "b." at bounding box center [533, 265] width 1 height 4
radio input "true"
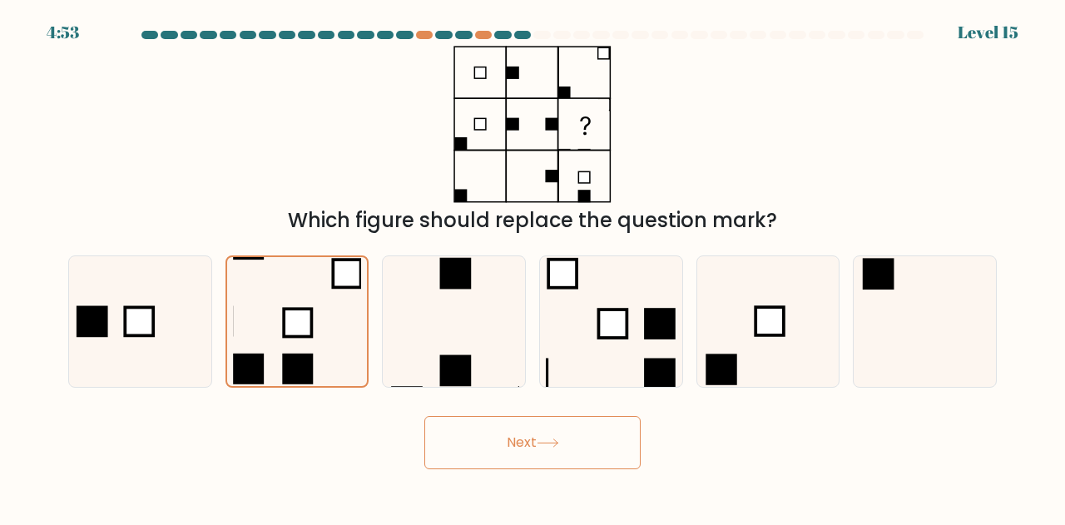
click at [520, 437] on button "Next" at bounding box center [532, 442] width 216 height 53
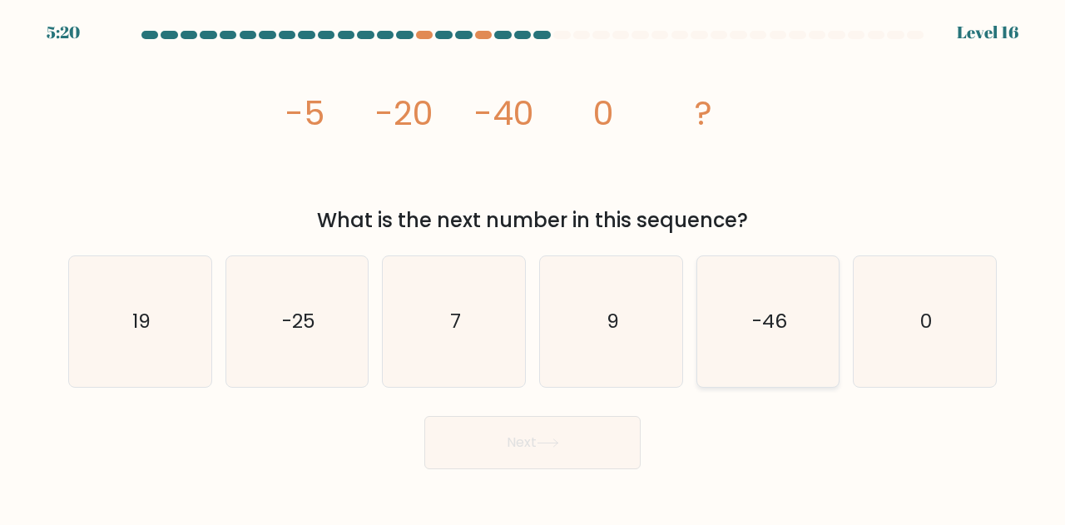
click at [787, 340] on icon "-46" at bounding box center [768, 321] width 131 height 131
click at [533, 267] on input "e. -46" at bounding box center [533, 265] width 1 height 4
radio input "true"
click at [318, 336] on icon "-25" at bounding box center [297, 321] width 131 height 131
click at [533, 267] on input "b. -25" at bounding box center [533, 265] width 1 height 4
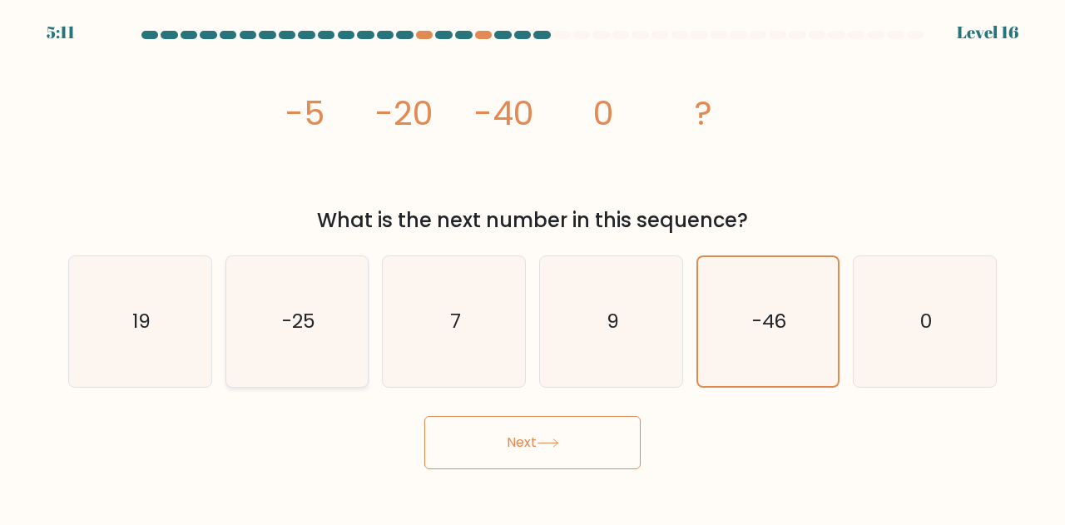
radio input "true"
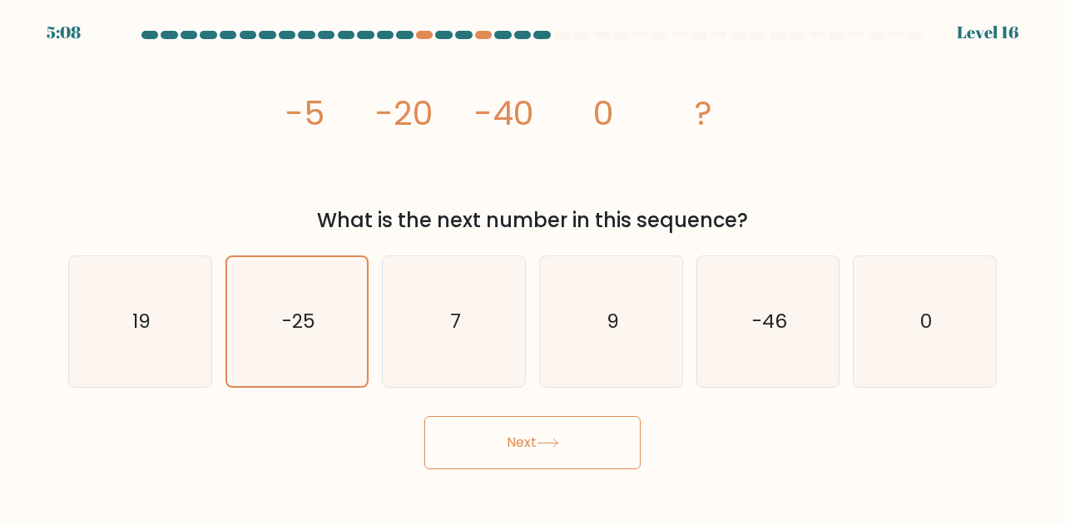
click at [601, 444] on button "Next" at bounding box center [532, 442] width 216 height 53
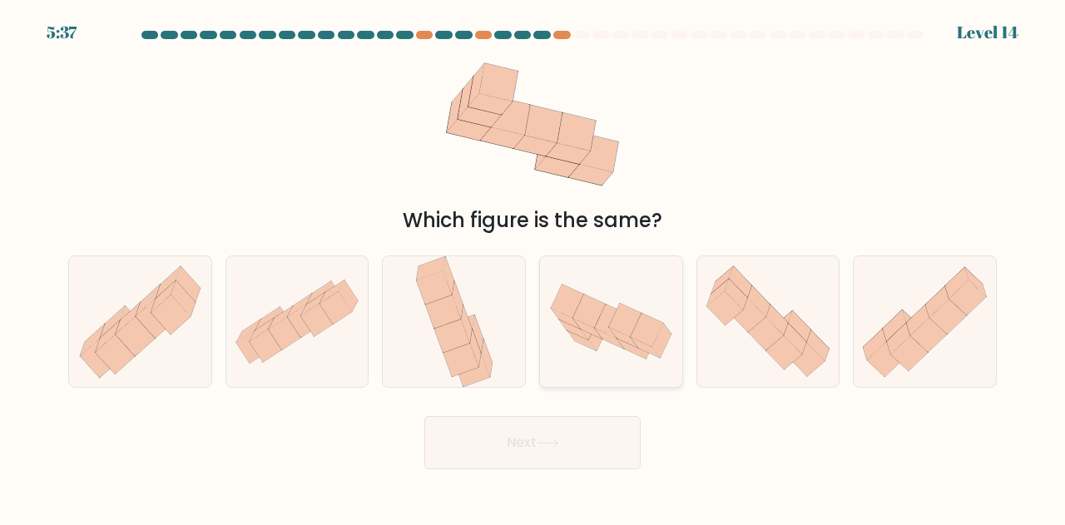
click at [640, 300] on icon at bounding box center [611, 321] width 142 height 92
click at [533, 267] on input "d." at bounding box center [533, 265] width 1 height 4
radio input "true"
click at [569, 450] on button "Next" at bounding box center [532, 442] width 216 height 53
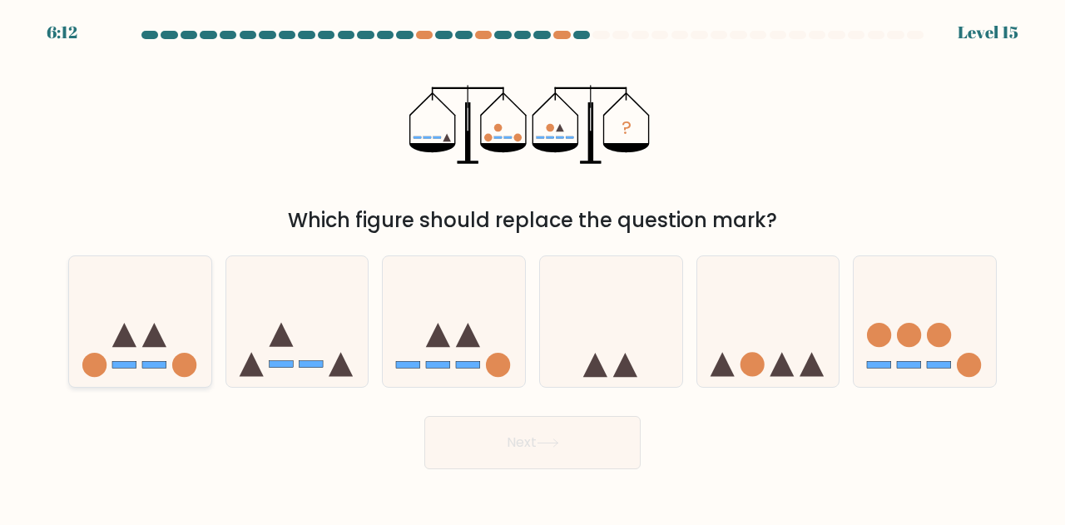
click at [143, 327] on icon at bounding box center [140, 321] width 142 height 117
click at [533, 267] on input "a." at bounding box center [533, 265] width 1 height 4
radio input "true"
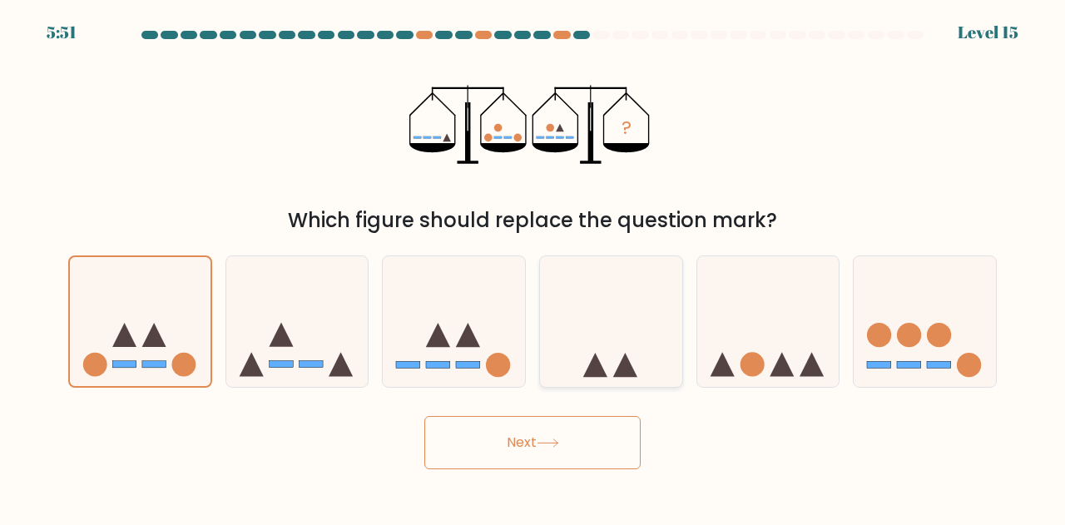
click at [574, 372] on icon at bounding box center [611, 321] width 142 height 117
click at [533, 267] on input "d." at bounding box center [533, 265] width 1 height 4
radio input "true"
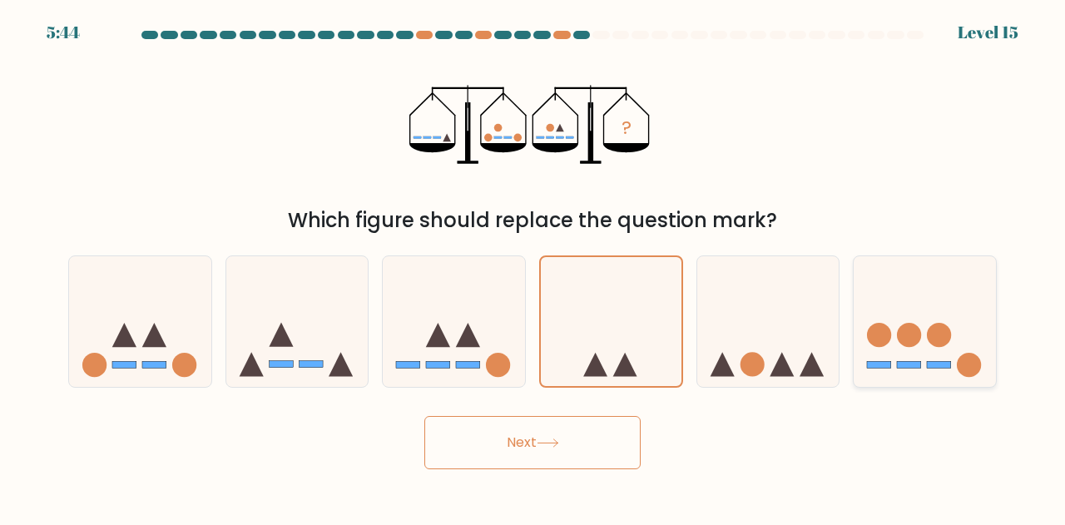
click at [932, 365] on rect at bounding box center [939, 364] width 24 height 7
click at [533, 267] on input "f." at bounding box center [533, 265] width 1 height 4
radio input "true"
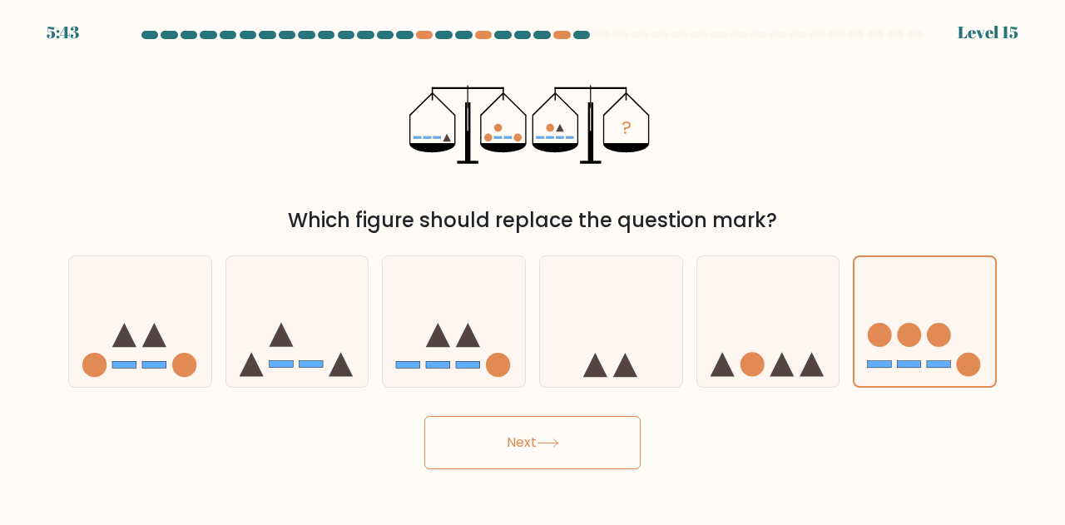
click at [553, 447] on icon at bounding box center [548, 443] width 22 height 9
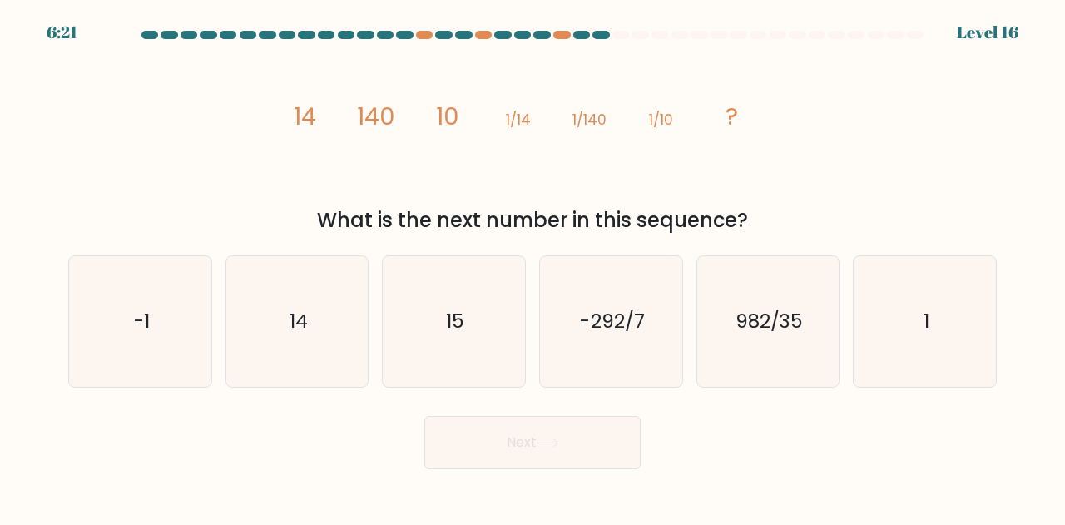
click at [691, 450] on div "Next" at bounding box center [532, 439] width 949 height 62
click at [906, 335] on icon "1" at bounding box center [925, 321] width 131 height 131
click at [533, 267] on input "f. 1" at bounding box center [533, 265] width 1 height 4
radio input "true"
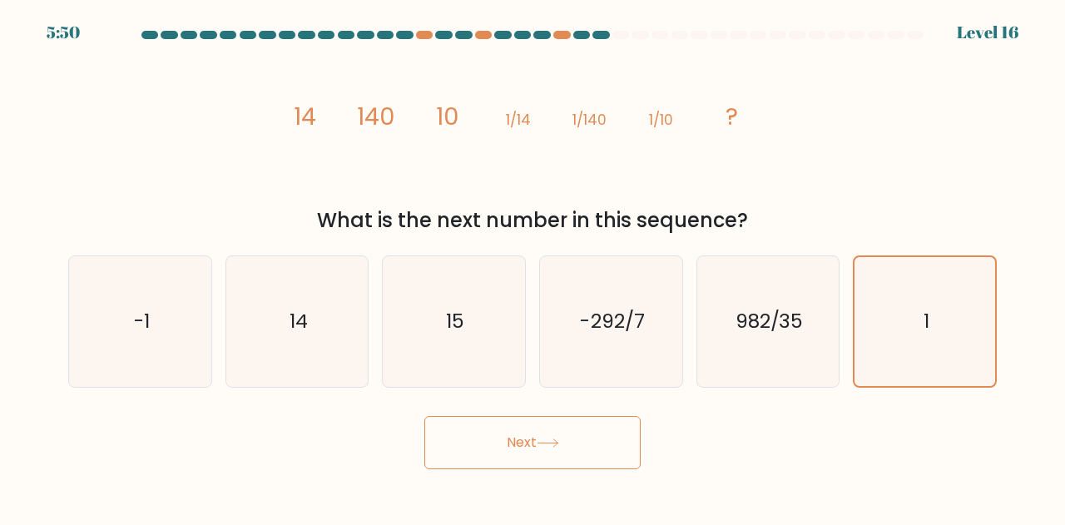
click at [599, 438] on button "Next" at bounding box center [532, 442] width 216 height 53
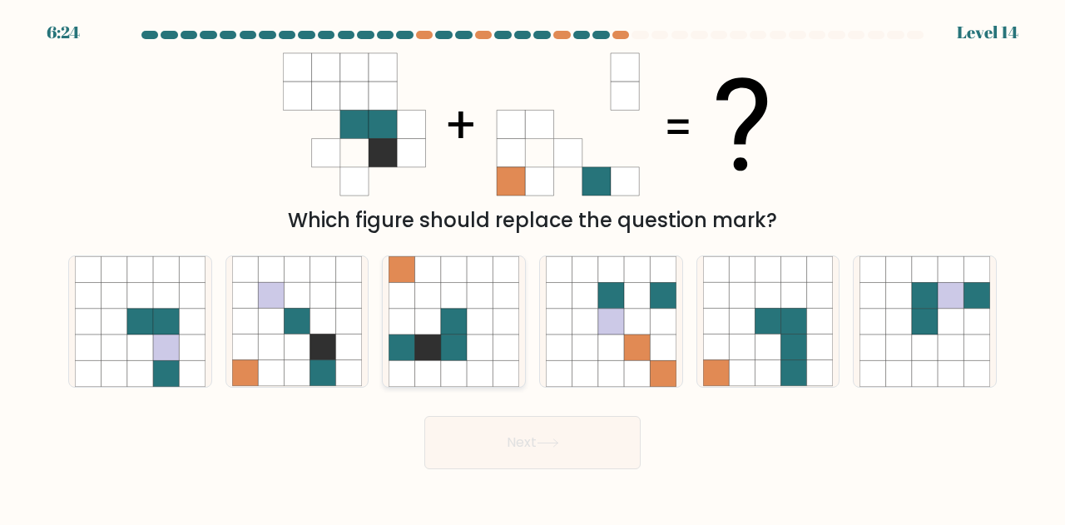
click at [433, 364] on icon at bounding box center [428, 374] width 26 height 26
click at [533, 267] on input "c." at bounding box center [533, 265] width 1 height 4
radio input "true"
click at [571, 451] on button "Next" at bounding box center [532, 442] width 216 height 53
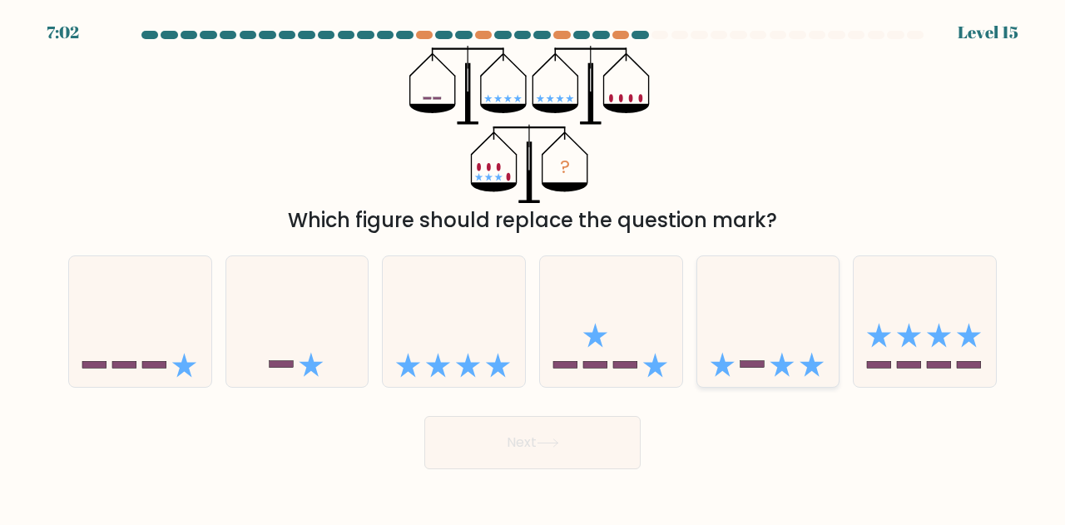
click at [781, 374] on icon at bounding box center [768, 321] width 142 height 117
click at [533, 267] on input "e." at bounding box center [533, 265] width 1 height 4
radio input "true"
click at [597, 432] on button "Next" at bounding box center [532, 442] width 216 height 53
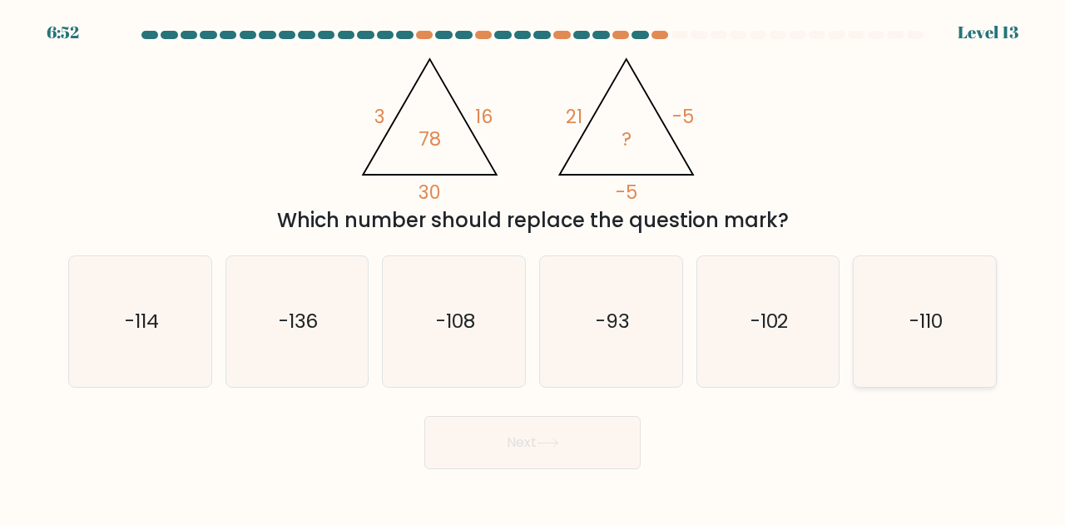
click at [983, 347] on icon "-110" at bounding box center [925, 321] width 131 height 131
click at [533, 267] on input "f. -110" at bounding box center [533, 265] width 1 height 4
radio input "true"
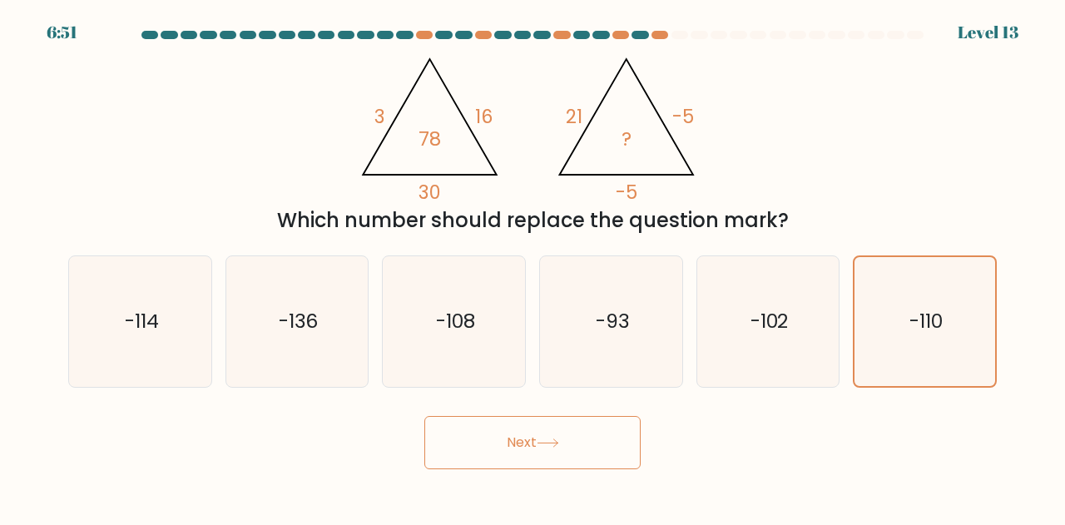
click at [547, 435] on button "Next" at bounding box center [532, 442] width 216 height 53
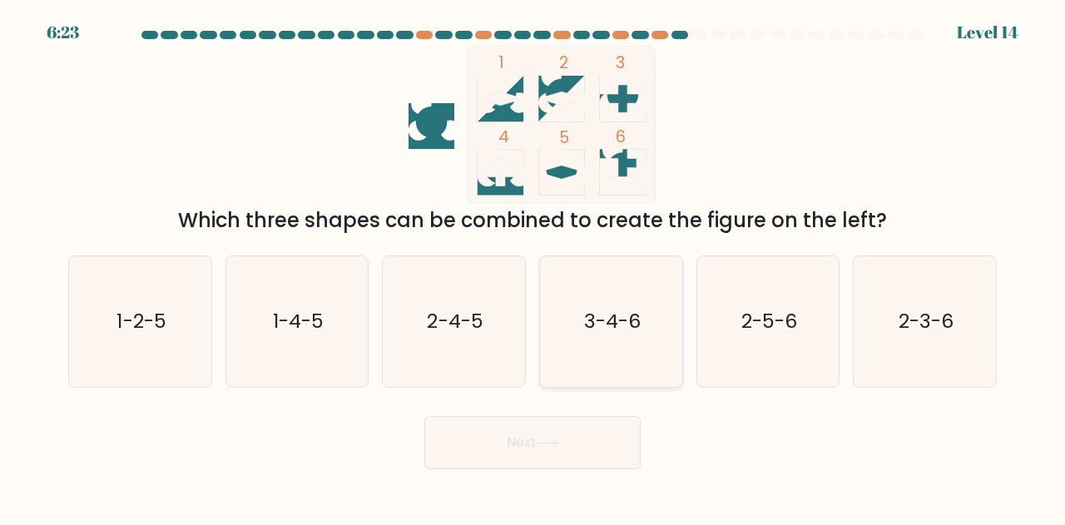
click at [637, 271] on icon "3-4-6" at bounding box center [611, 321] width 131 height 131
click at [533, 267] on input "d. 3-4-6" at bounding box center [533, 265] width 1 height 4
radio input "true"
click at [558, 435] on button "Next" at bounding box center [532, 442] width 216 height 53
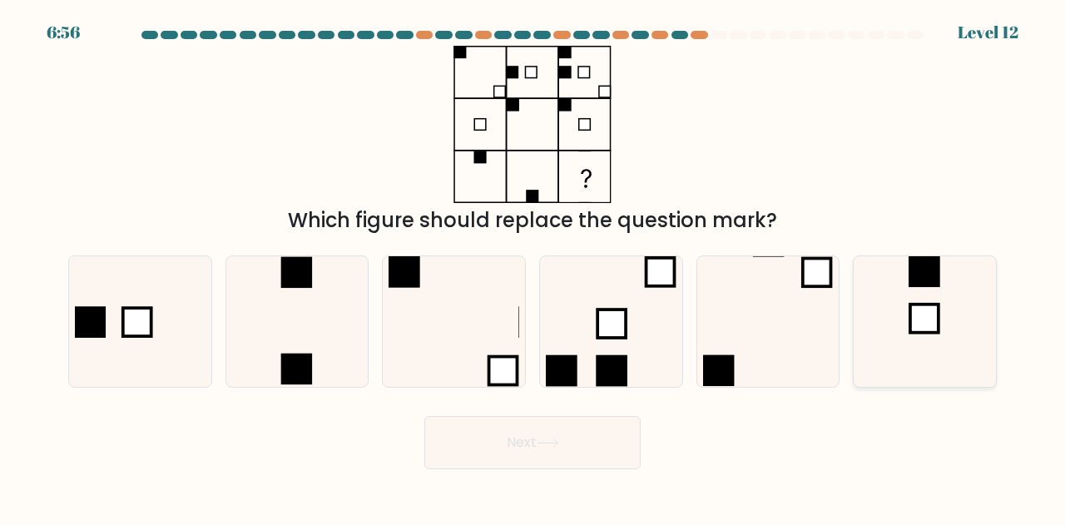
click at [948, 305] on icon at bounding box center [925, 321] width 131 height 131
click at [533, 267] on input "f." at bounding box center [533, 265] width 1 height 4
radio input "true"
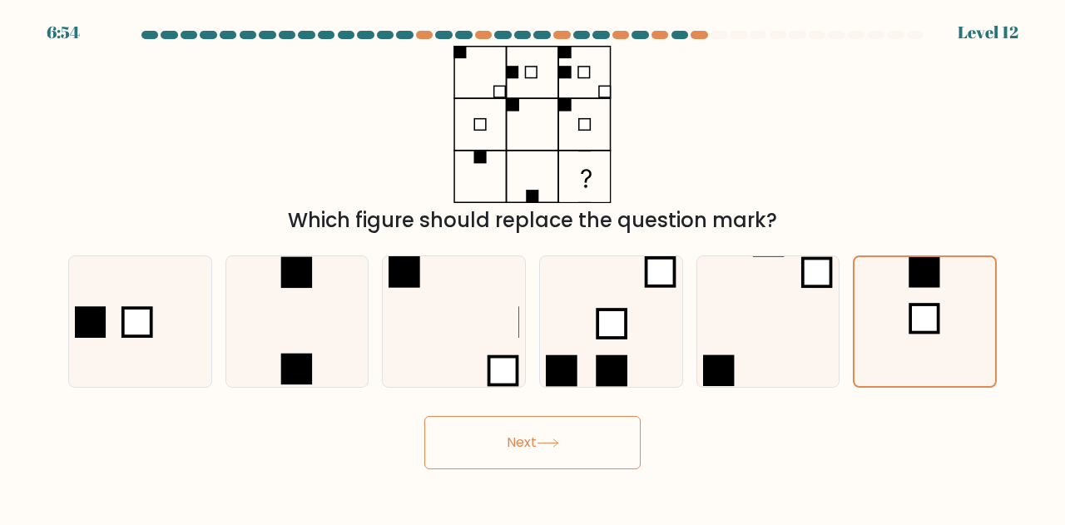
click at [529, 435] on button "Next" at bounding box center [532, 442] width 216 height 53
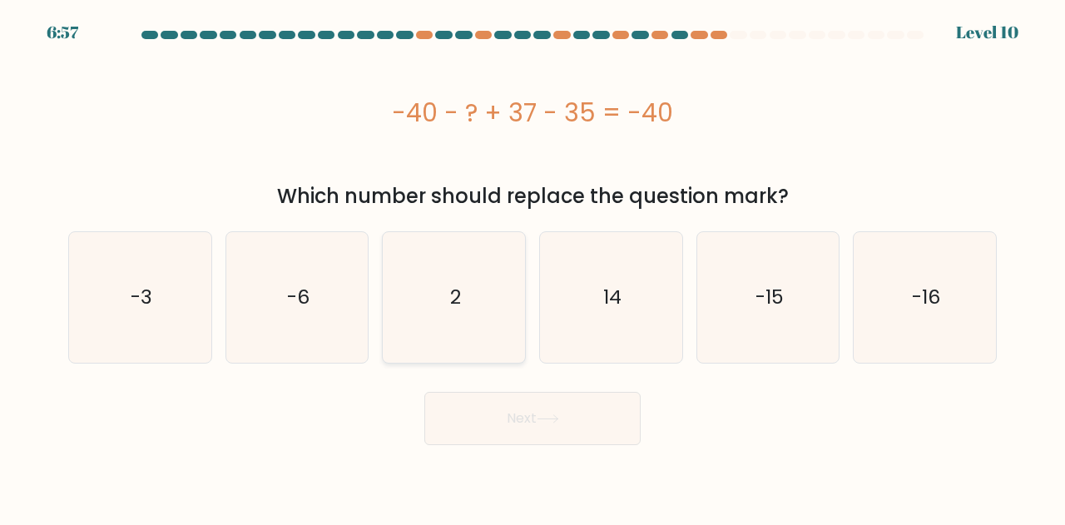
click at [436, 333] on icon "2" at bounding box center [454, 297] width 131 height 131
click at [533, 267] on input "c. 2" at bounding box center [533, 265] width 1 height 4
radio input "true"
click at [587, 415] on button "Next" at bounding box center [532, 418] width 216 height 53
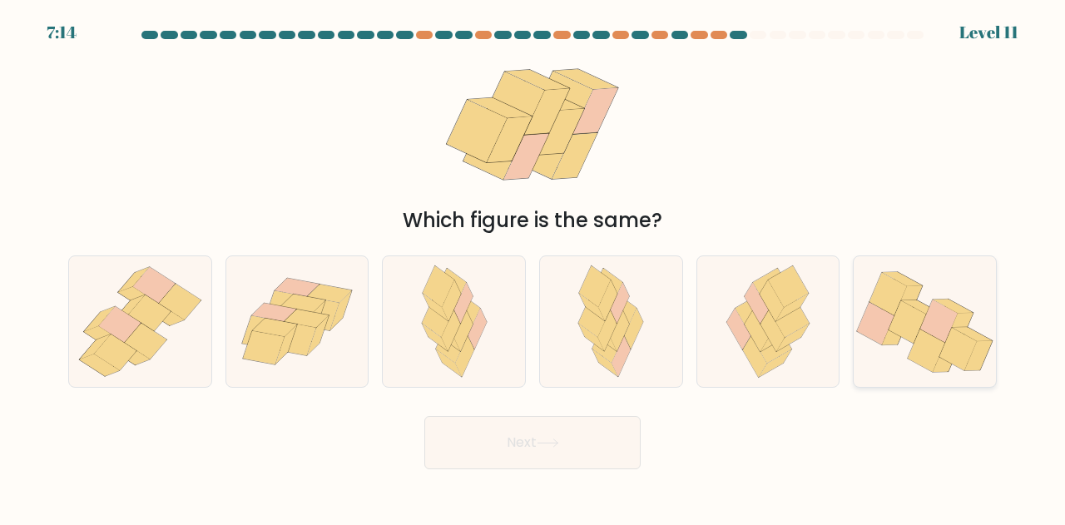
click at [972, 342] on icon at bounding box center [958, 349] width 37 height 42
click at [533, 267] on input "f." at bounding box center [533, 265] width 1 height 4
radio input "true"
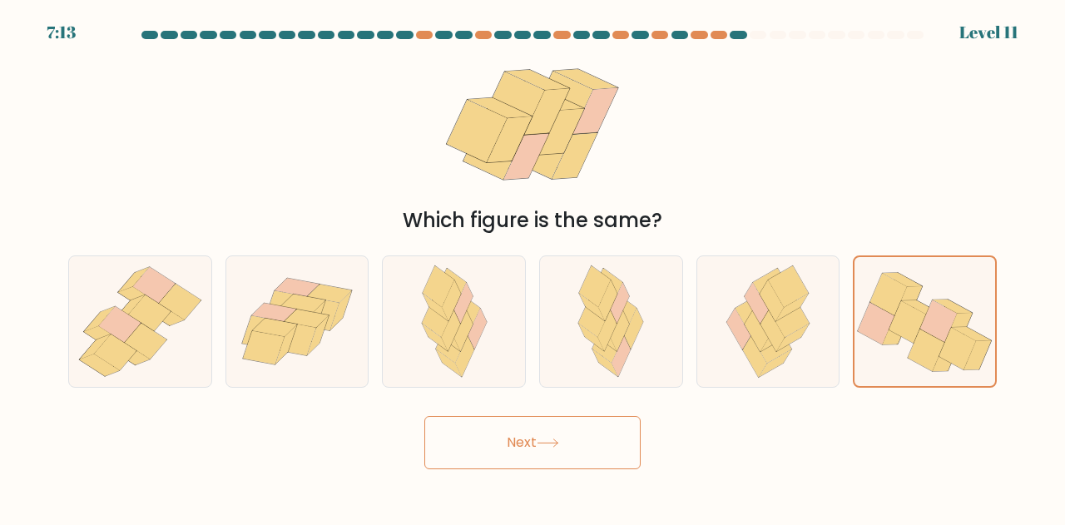
click at [564, 450] on button "Next" at bounding box center [532, 442] width 216 height 53
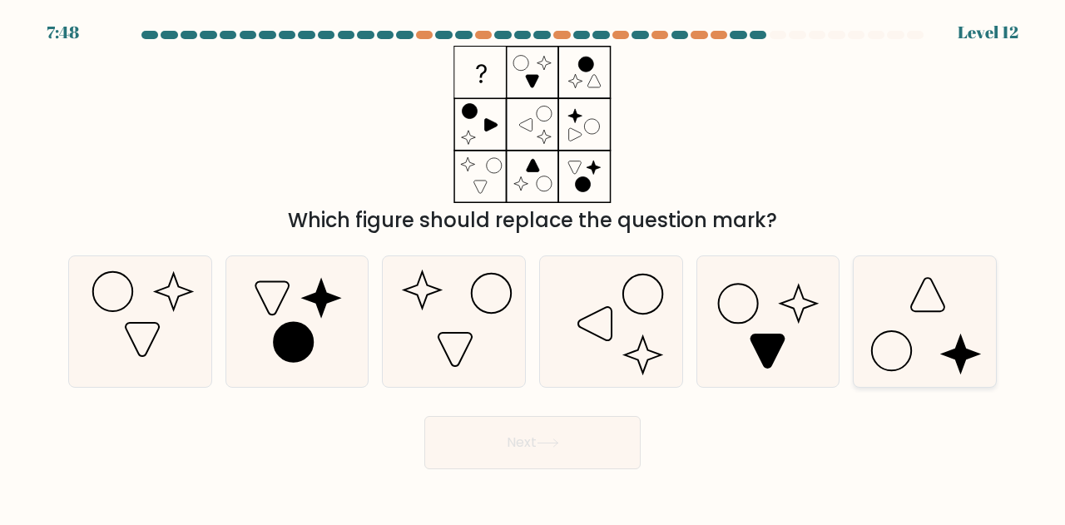
click at [955, 338] on icon at bounding box center [925, 321] width 131 height 131
click at [533, 267] on input "f." at bounding box center [533, 265] width 1 height 4
radio input "true"
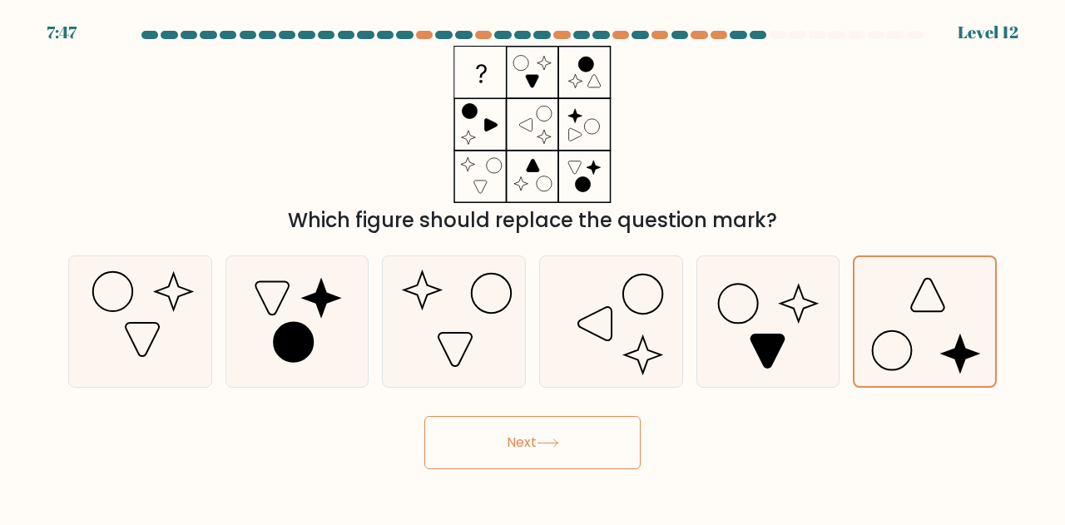
click at [567, 438] on button "Next" at bounding box center [532, 442] width 216 height 53
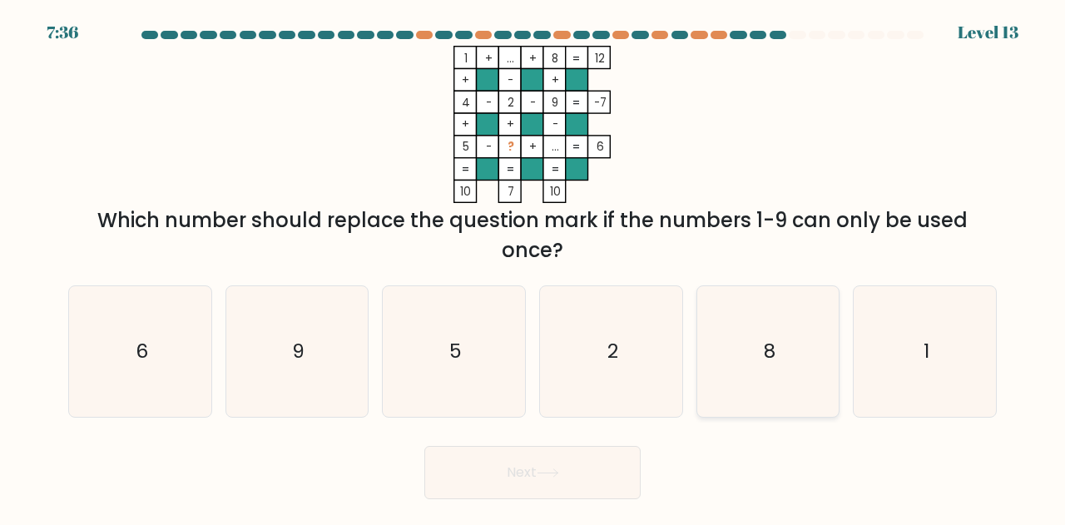
click at [756, 319] on icon "8" at bounding box center [768, 351] width 131 height 131
click at [533, 267] on input "e. 8" at bounding box center [533, 265] width 1 height 4
radio input "true"
click at [538, 477] on button "Next" at bounding box center [532, 472] width 216 height 53
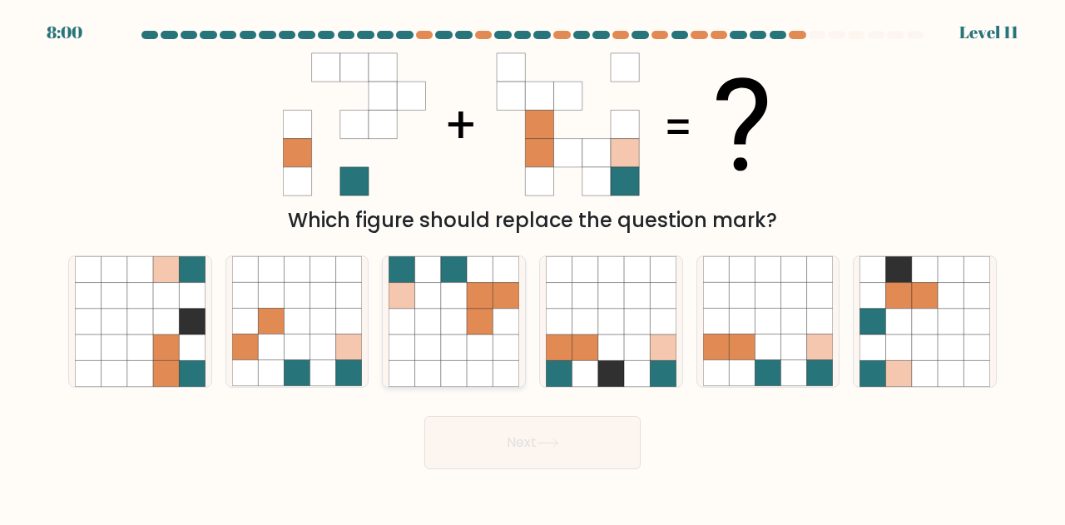
click at [478, 330] on icon at bounding box center [480, 322] width 26 height 26
click at [533, 267] on input "c." at bounding box center [533, 265] width 1 height 4
radio input "true"
click at [597, 446] on button "Next" at bounding box center [532, 442] width 216 height 53
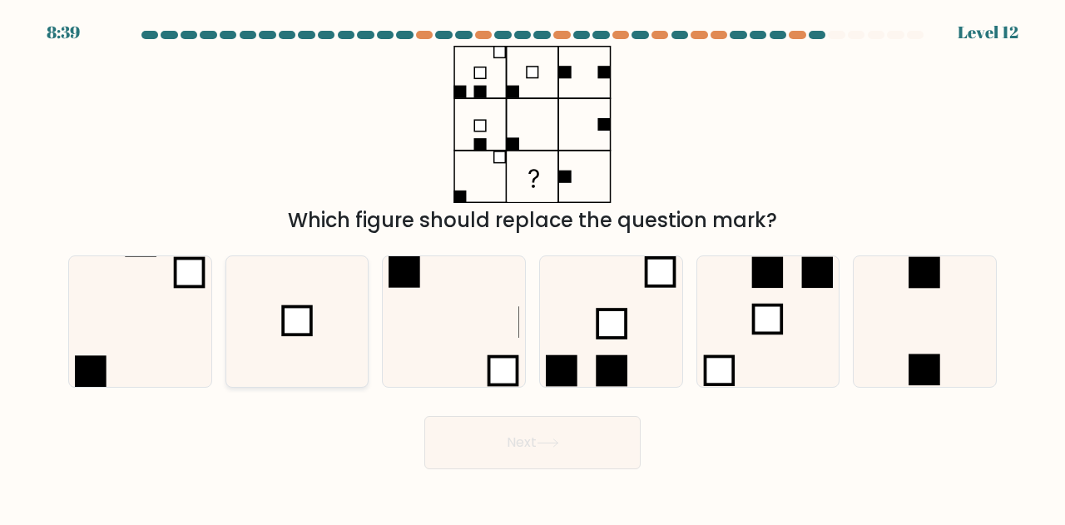
click at [330, 315] on icon at bounding box center [297, 321] width 131 height 131
click at [533, 267] on input "b." at bounding box center [533, 265] width 1 height 4
radio input "true"
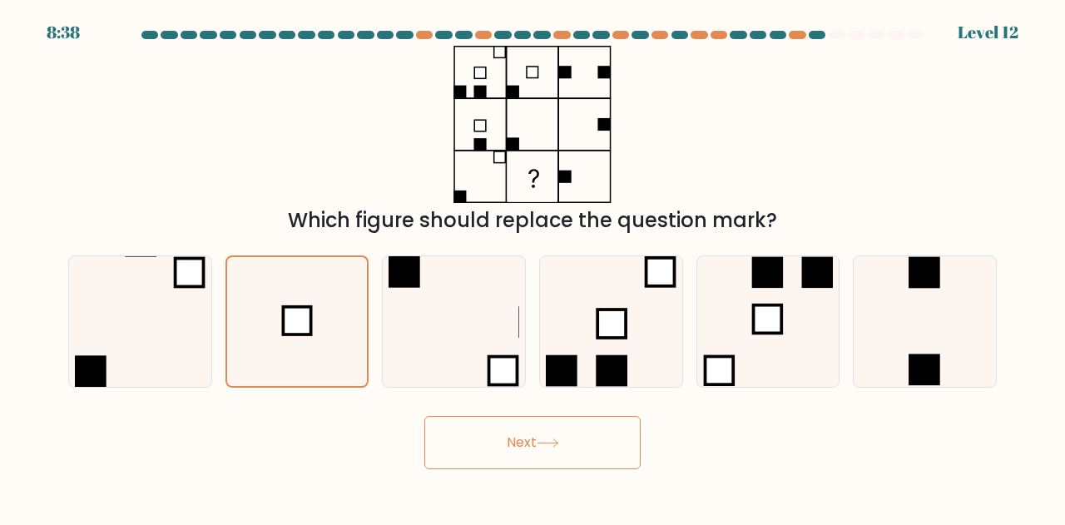
click at [607, 450] on button "Next" at bounding box center [532, 442] width 216 height 53
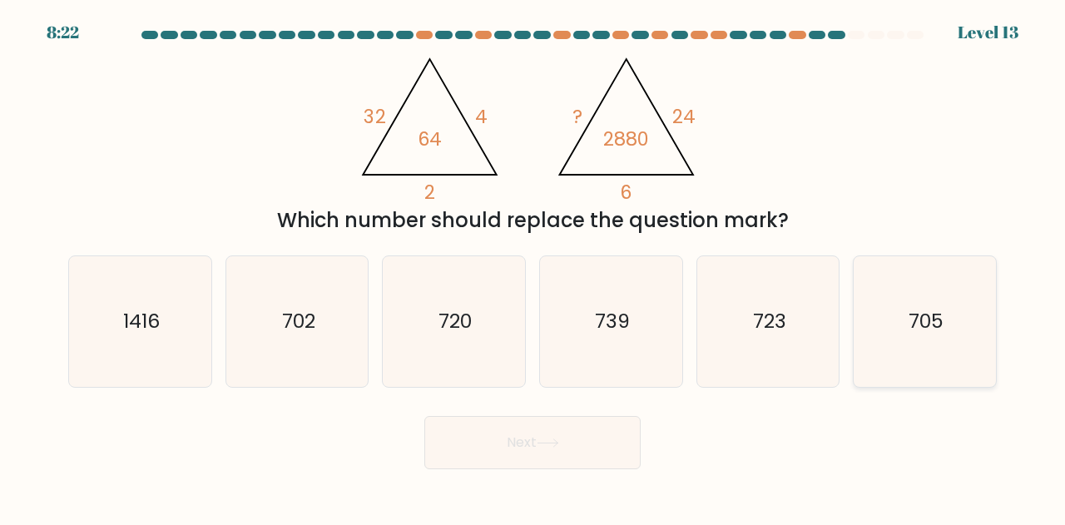
click at [924, 347] on icon "705" at bounding box center [925, 321] width 131 height 131
click at [533, 267] on input "f. 705" at bounding box center [533, 265] width 1 height 4
radio input "true"
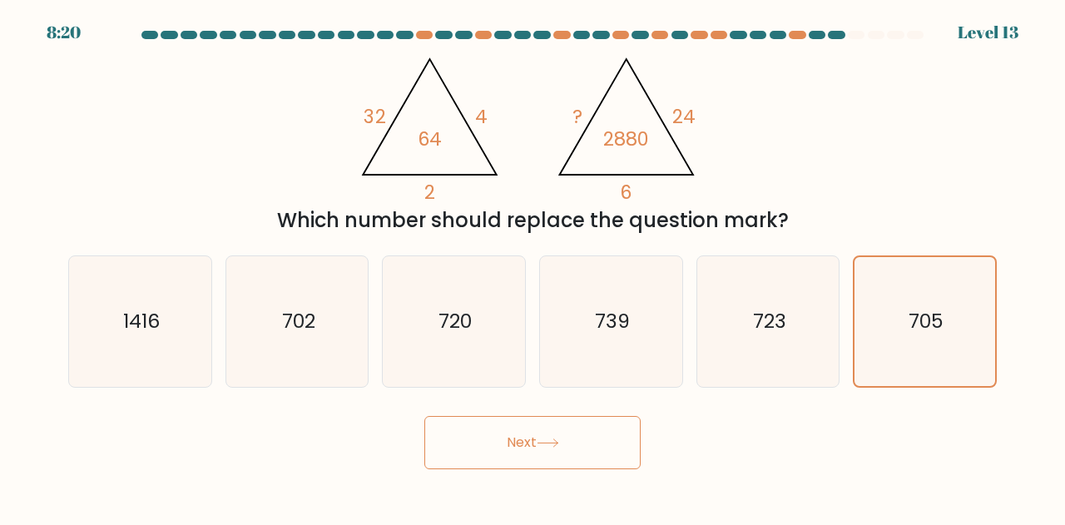
click at [513, 448] on button "Next" at bounding box center [532, 442] width 216 height 53
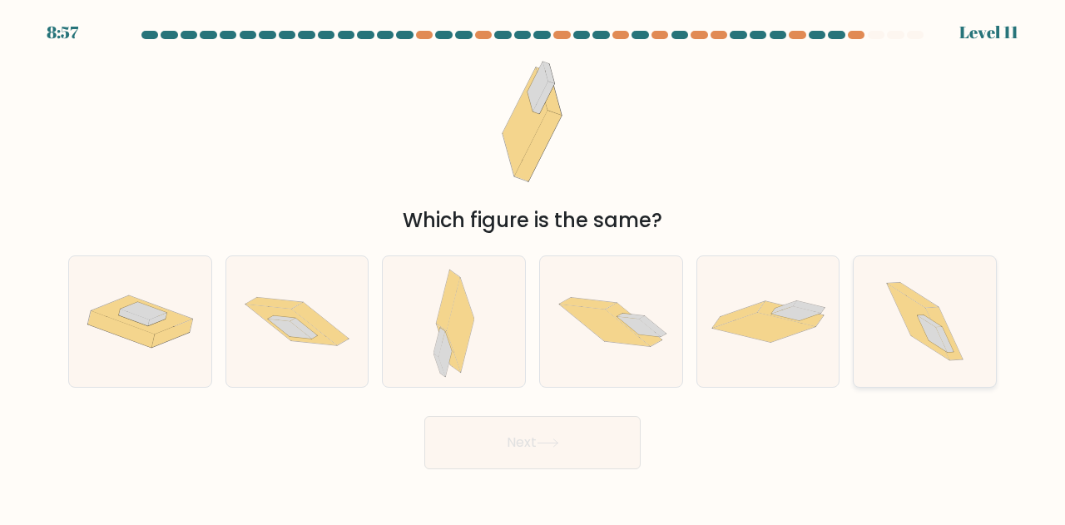
click at [938, 306] on icon at bounding box center [925, 321] width 116 height 131
click at [533, 267] on input "f." at bounding box center [533, 265] width 1 height 4
radio input "true"
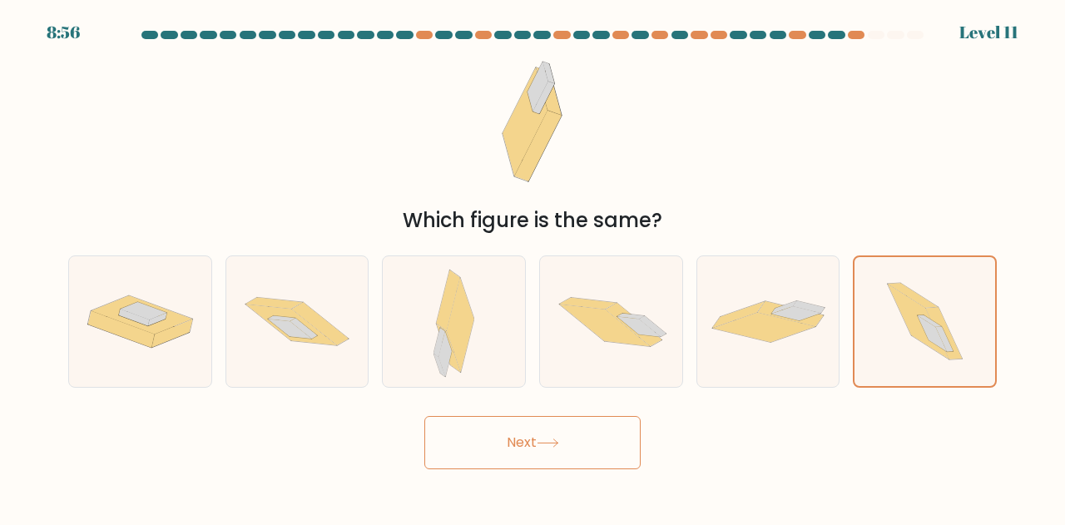
click at [573, 454] on button "Next" at bounding box center [532, 442] width 216 height 53
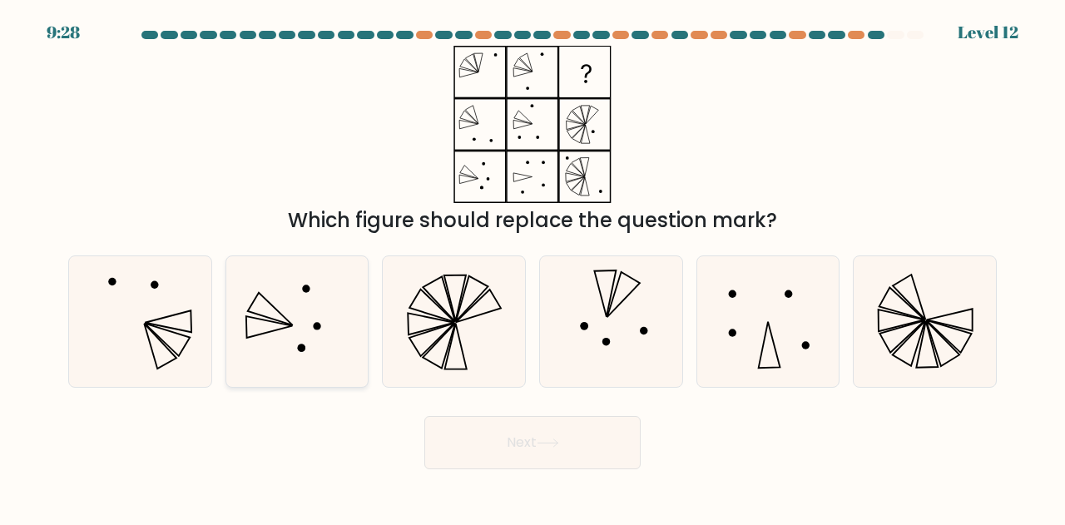
click at [276, 347] on icon at bounding box center [297, 321] width 131 height 131
click at [533, 267] on input "b." at bounding box center [533, 265] width 1 height 4
radio input "true"
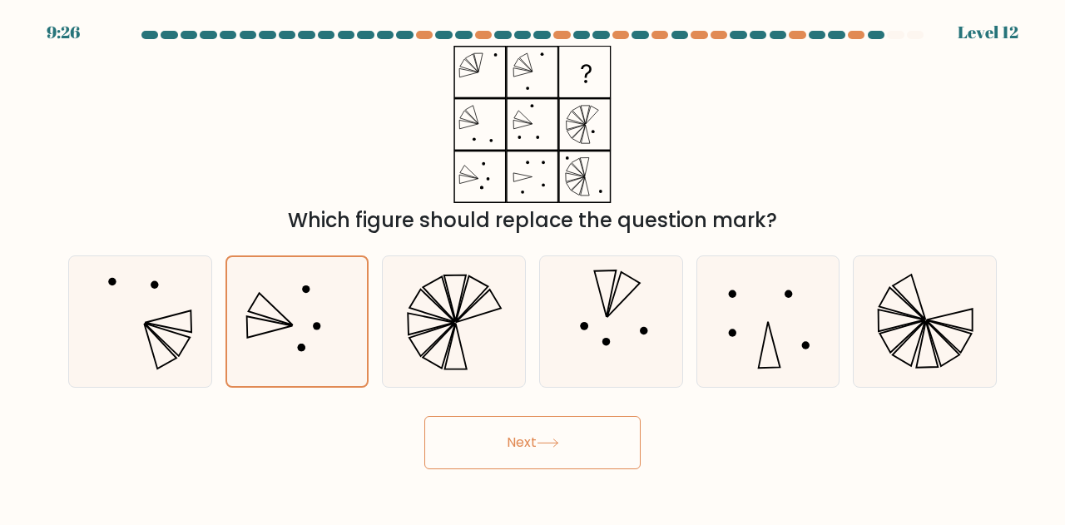
click at [523, 448] on button "Next" at bounding box center [532, 442] width 216 height 53
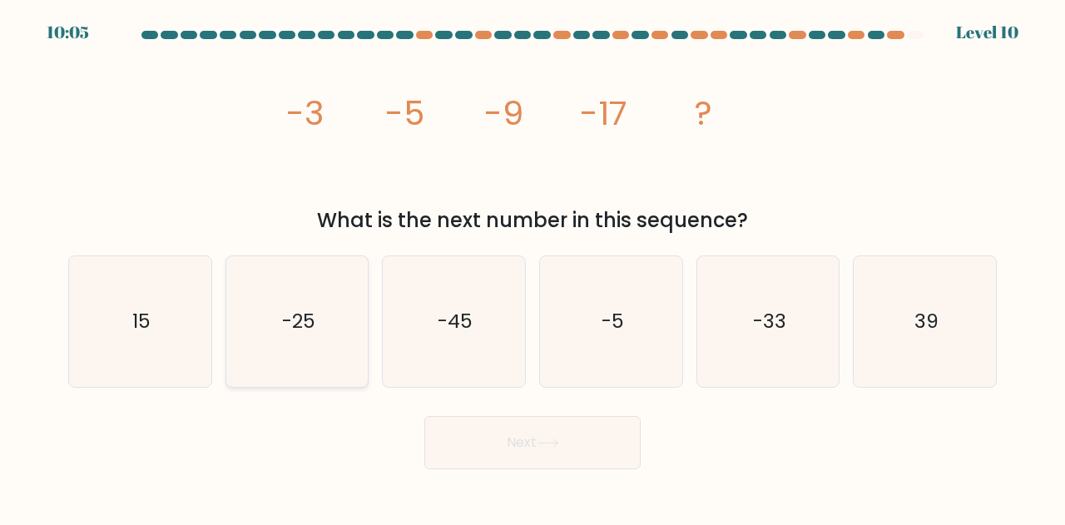
click at [312, 333] on text "-25" at bounding box center [298, 321] width 33 height 27
click at [533, 267] on input "b. -25" at bounding box center [533, 265] width 1 height 4
radio input "true"
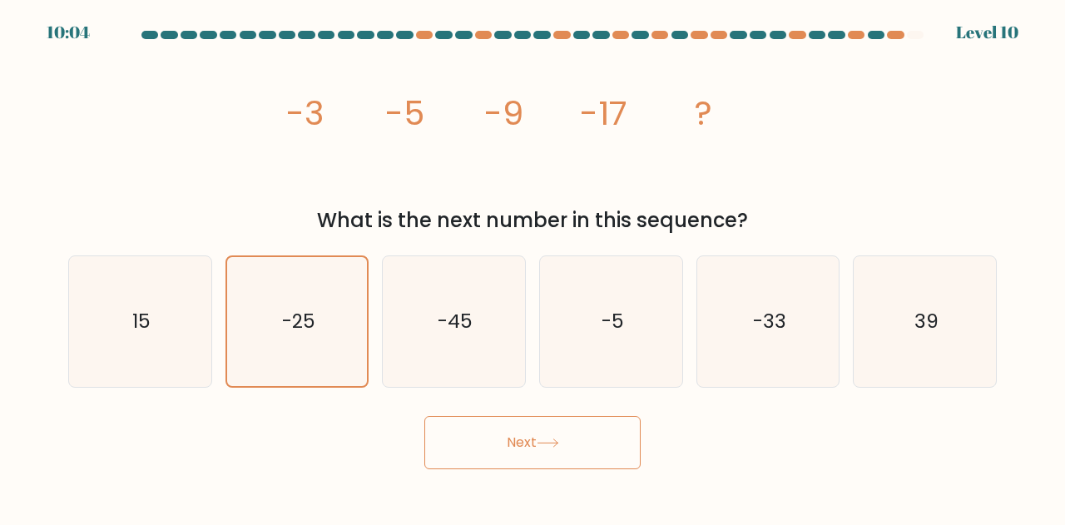
click at [569, 459] on button "Next" at bounding box center [532, 442] width 216 height 53
